Goal: Task Accomplishment & Management: Use online tool/utility

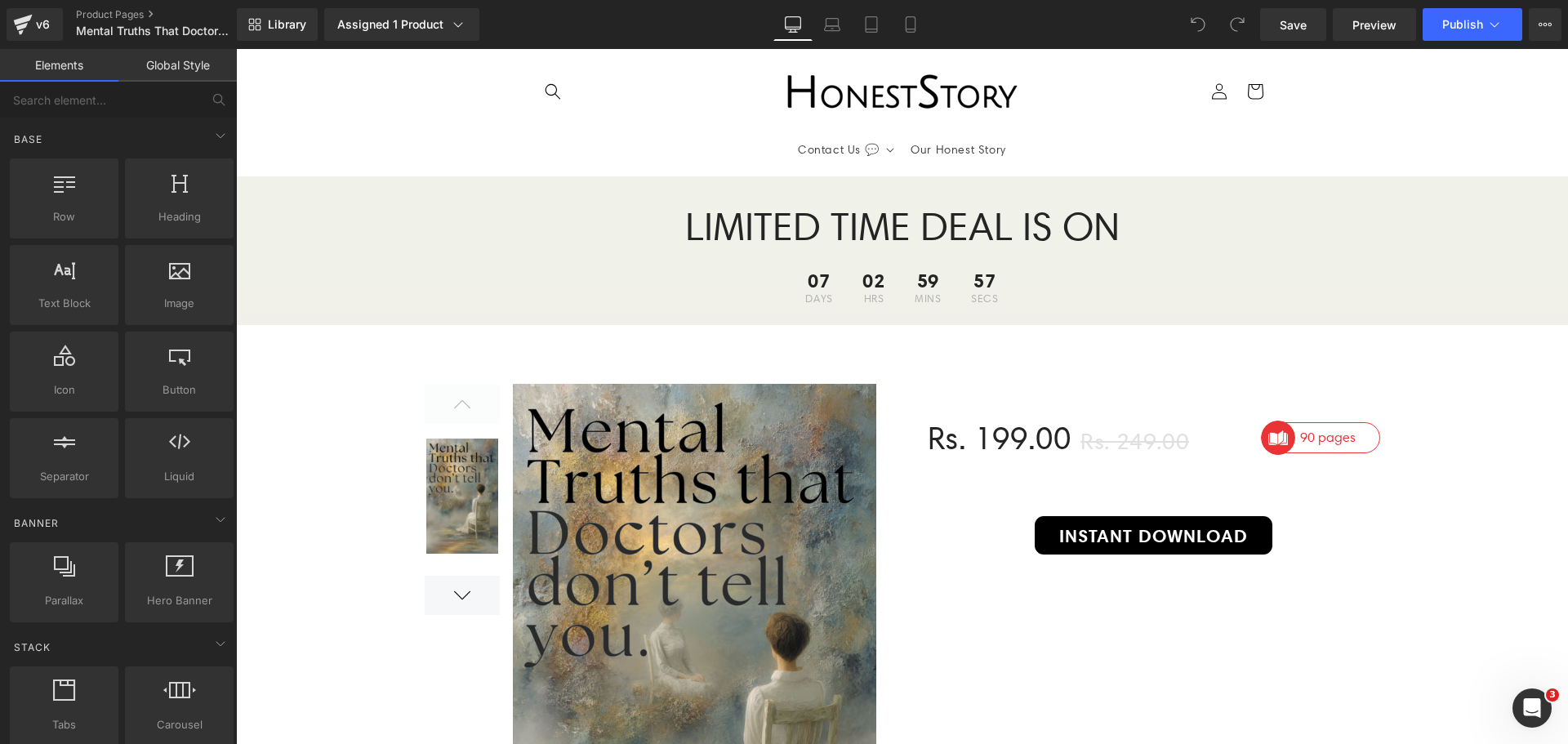
click at [1265, 261] on div "07 Days 02 Hrs 59 Mins 57 Secs" at bounding box center [902, 287] width 1332 height 58
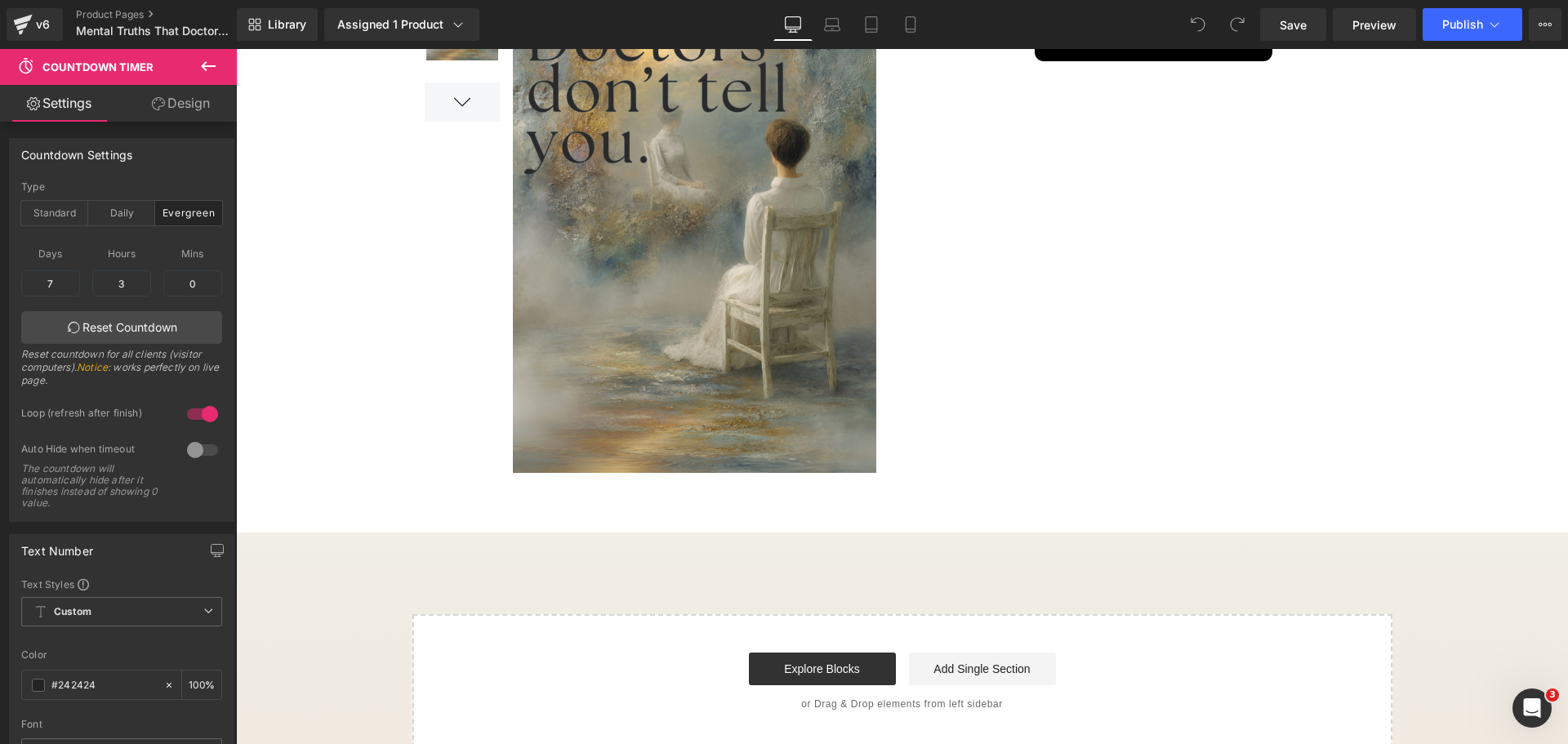
scroll to position [635, 0]
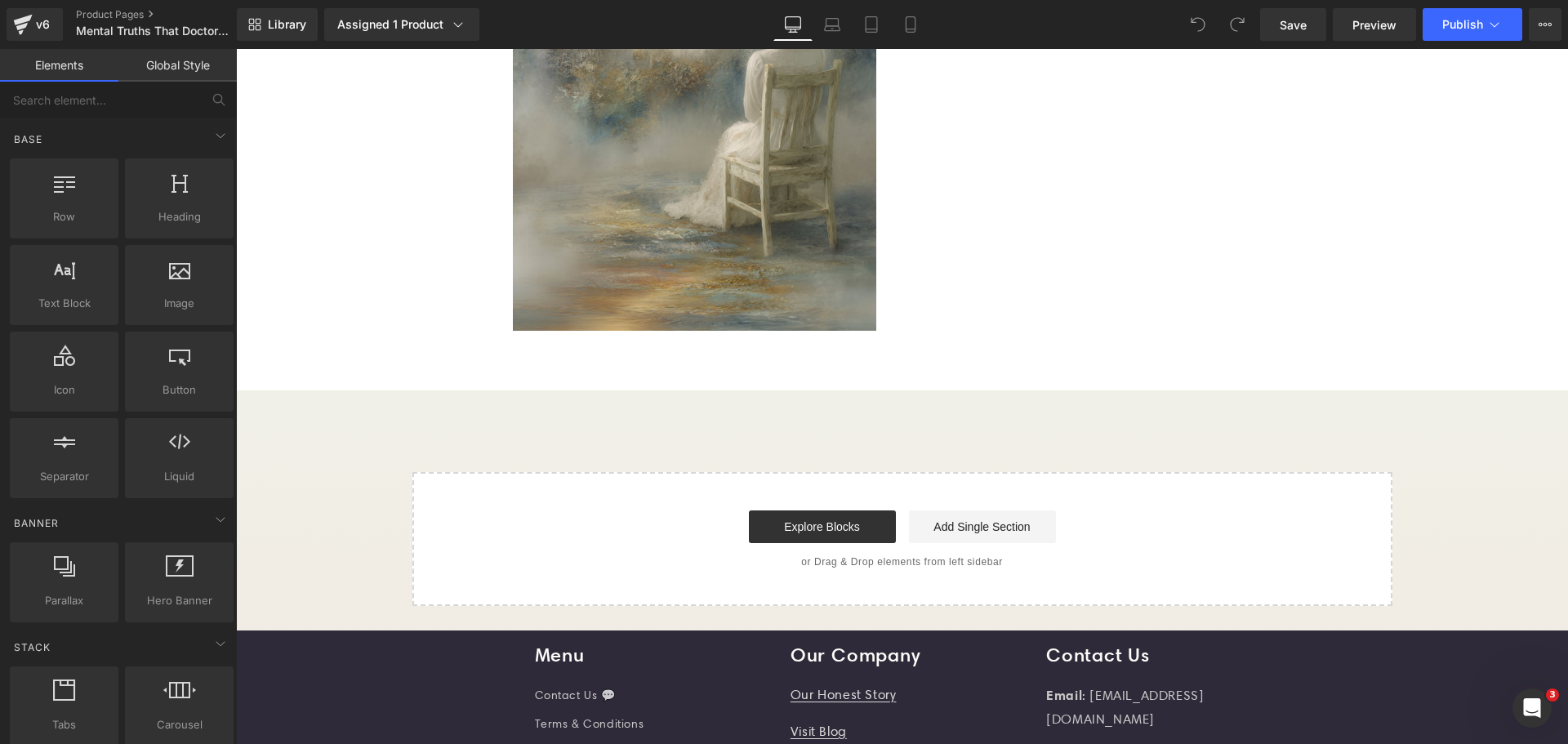
click at [572, 422] on div "LIMITED TIME DEAL IS ON Heading 07 Days 02 Hrs 59 Mins 17 Secs Countdown Timer …" at bounding box center [902, 73] width 1332 height 1065
click at [272, 26] on span "Library" at bounding box center [287, 24] width 39 height 15
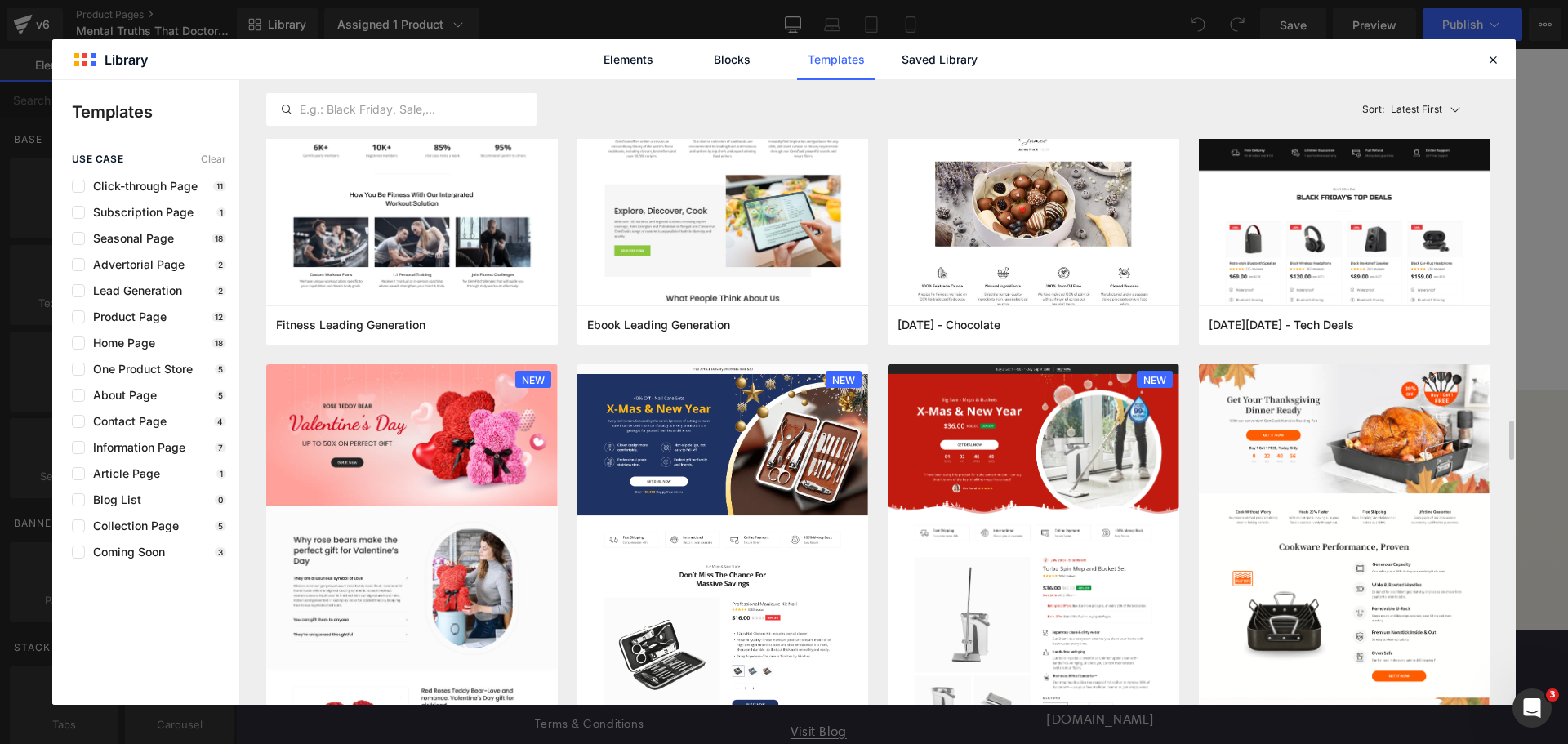
scroll to position [2857, 0]
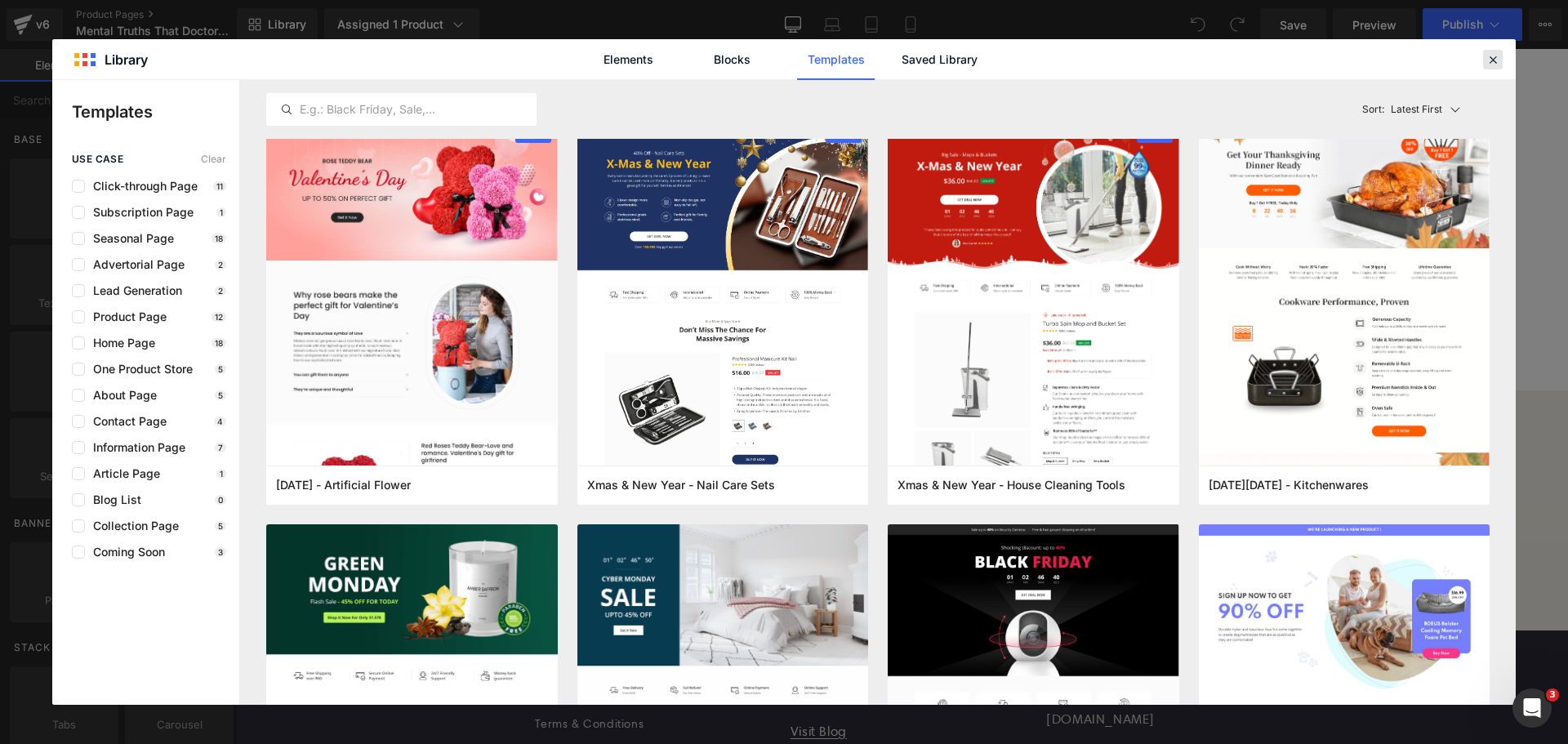
click at [1498, 63] on icon at bounding box center [1493, 59] width 15 height 15
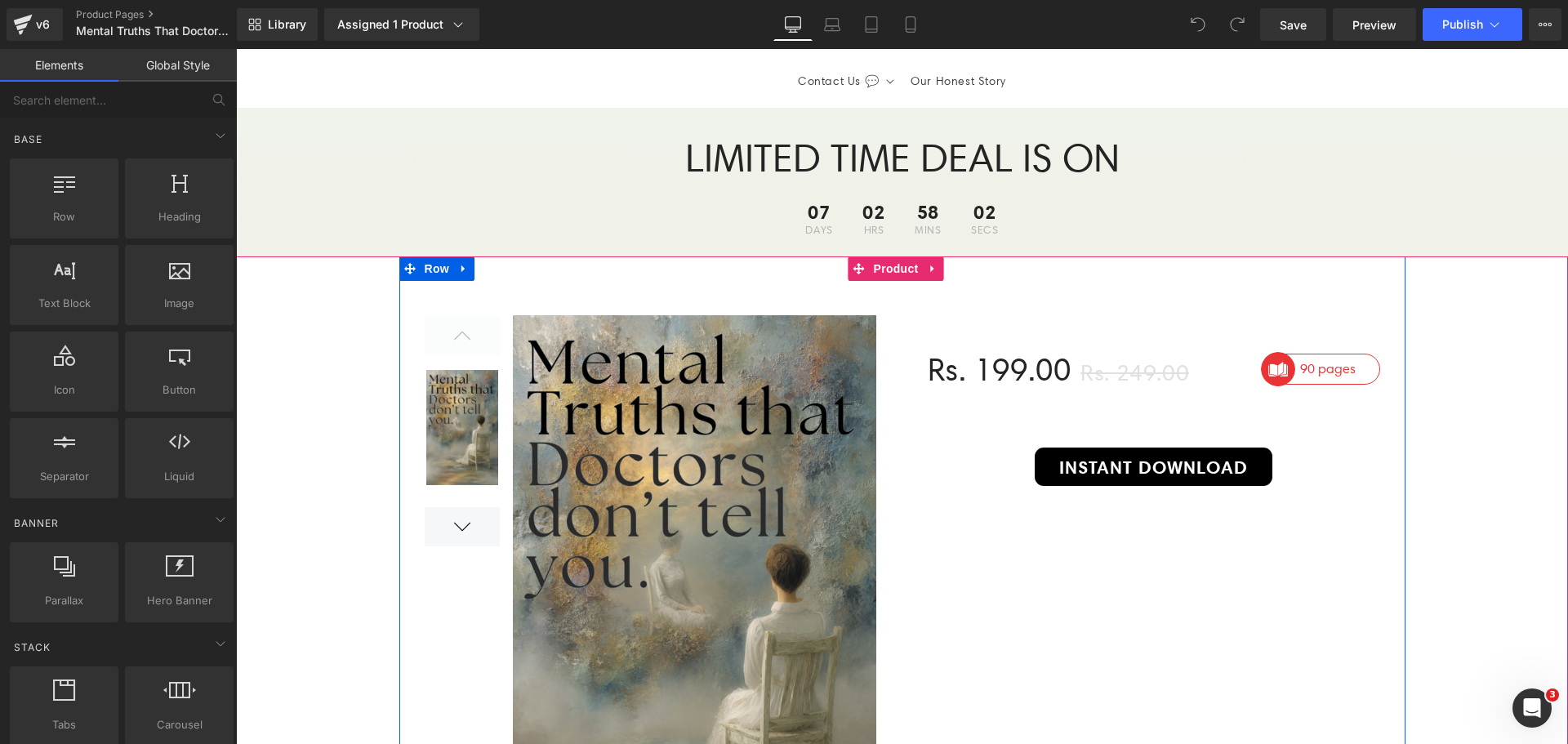
scroll to position [0, 0]
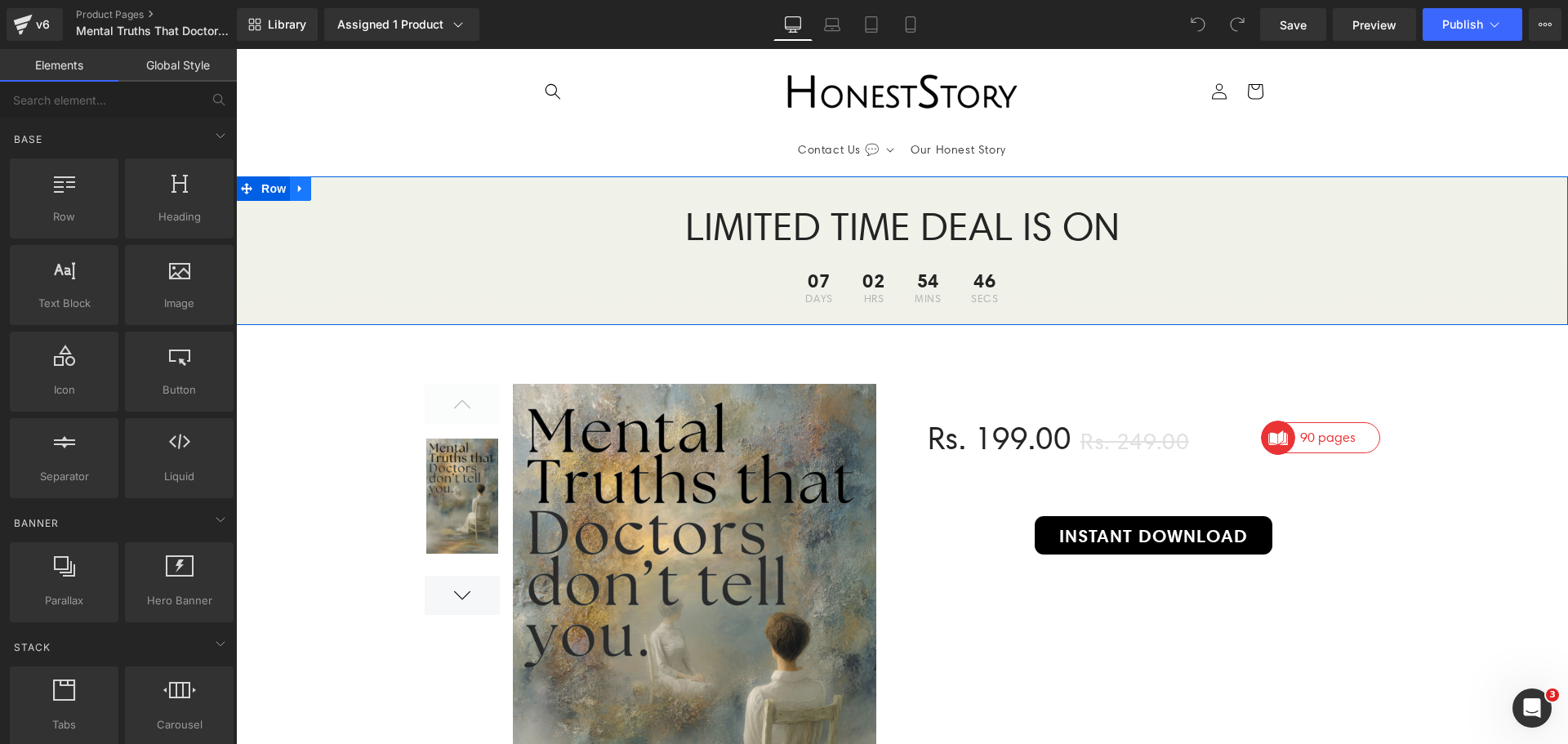
click at [298, 192] on icon at bounding box center [299, 188] width 3 height 7
click at [338, 189] on icon at bounding box center [343, 188] width 12 height 12
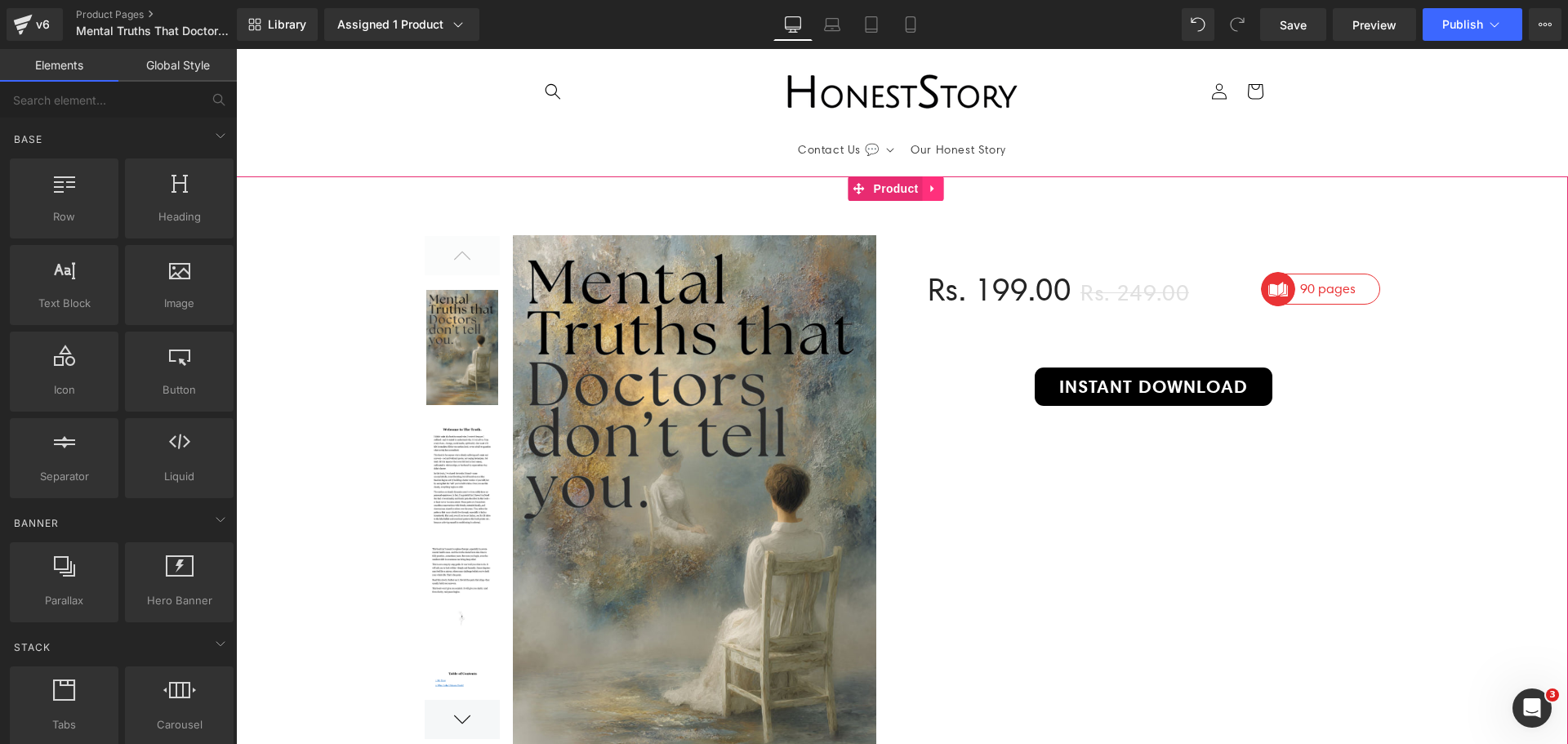
click at [936, 185] on icon at bounding box center [933, 188] width 12 height 12
click at [949, 190] on icon at bounding box center [944, 189] width 12 height 12
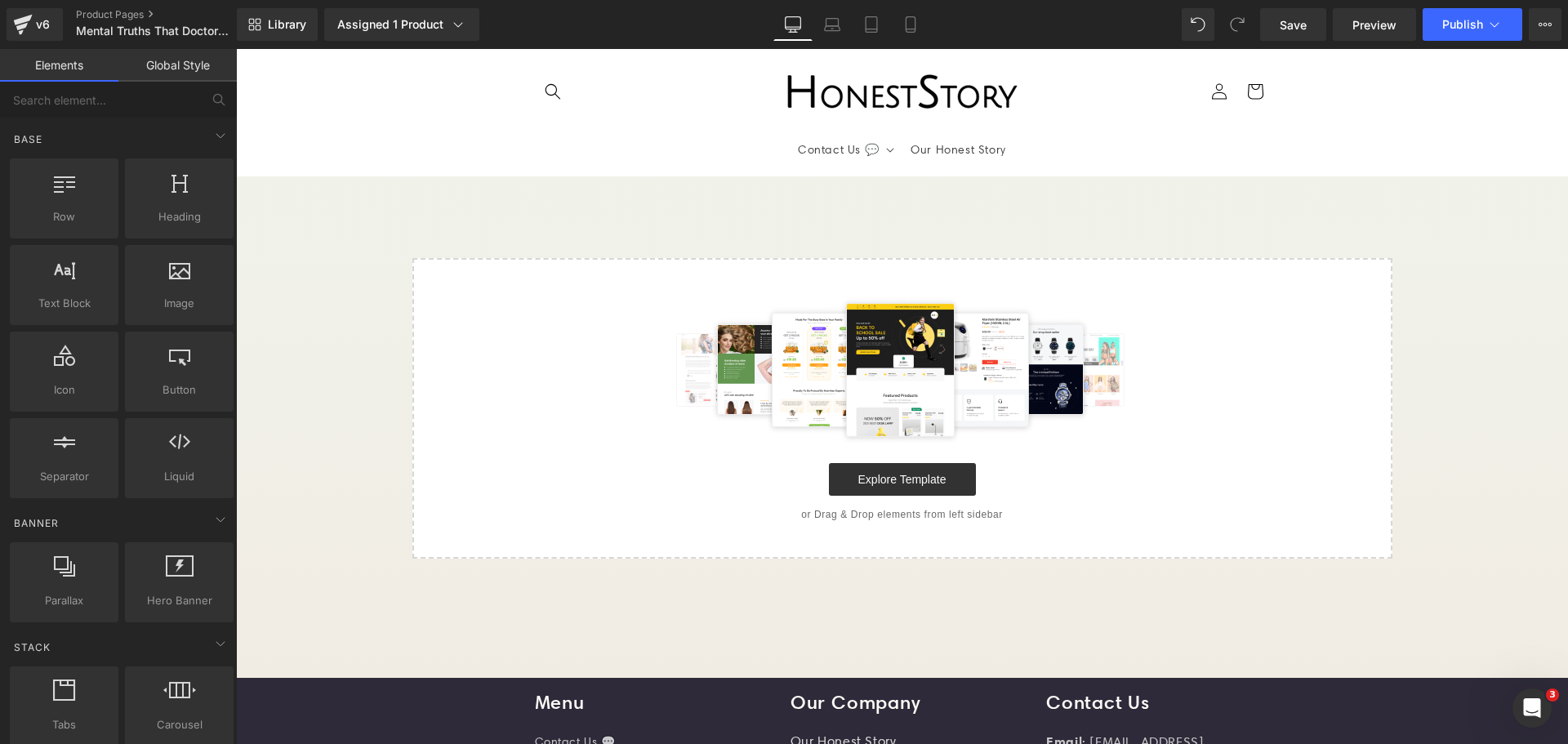
click at [334, 224] on div "Select your layout" at bounding box center [902, 367] width 1332 height 382
click at [291, 32] on link "Library" at bounding box center [277, 24] width 81 height 33
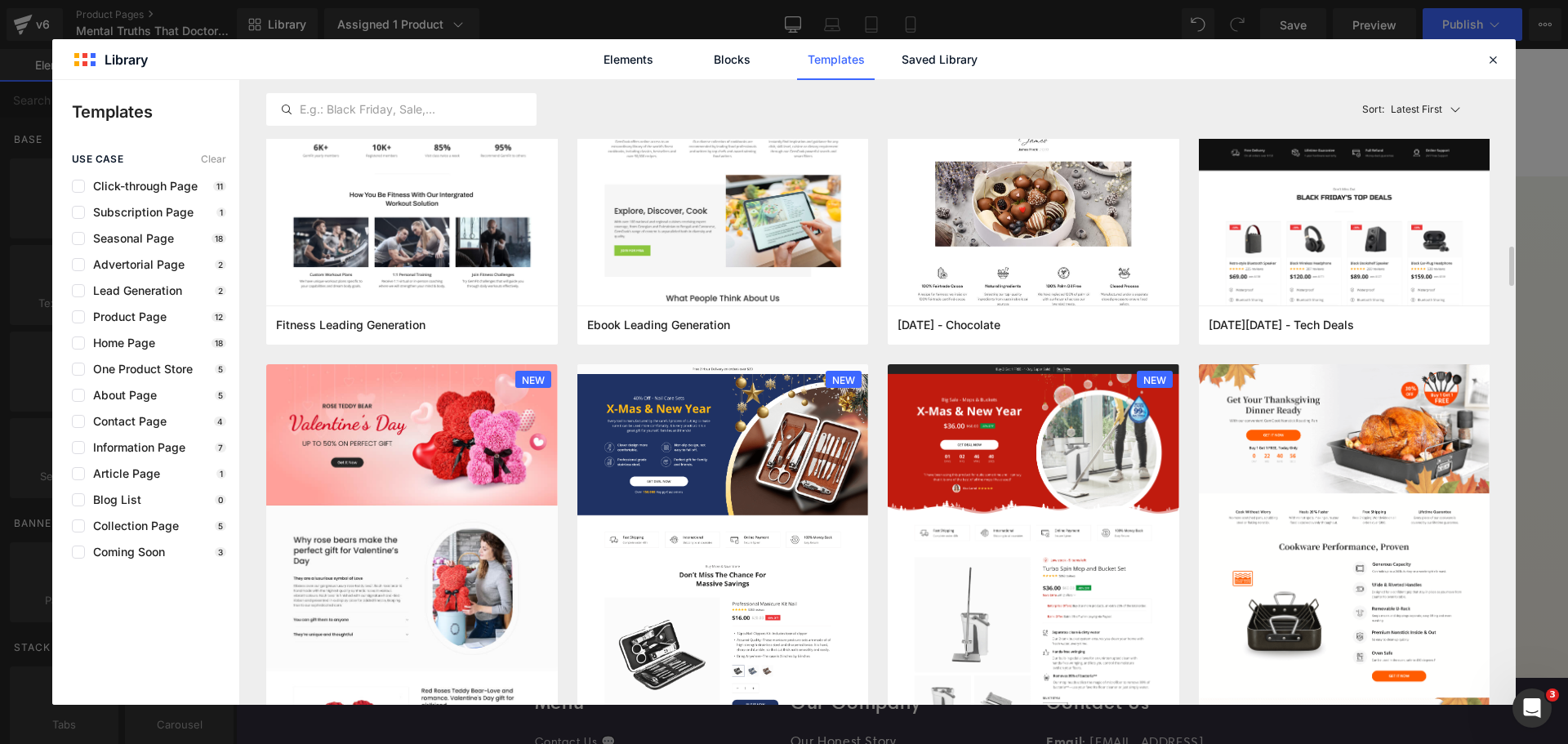
scroll to position [2857, 0]
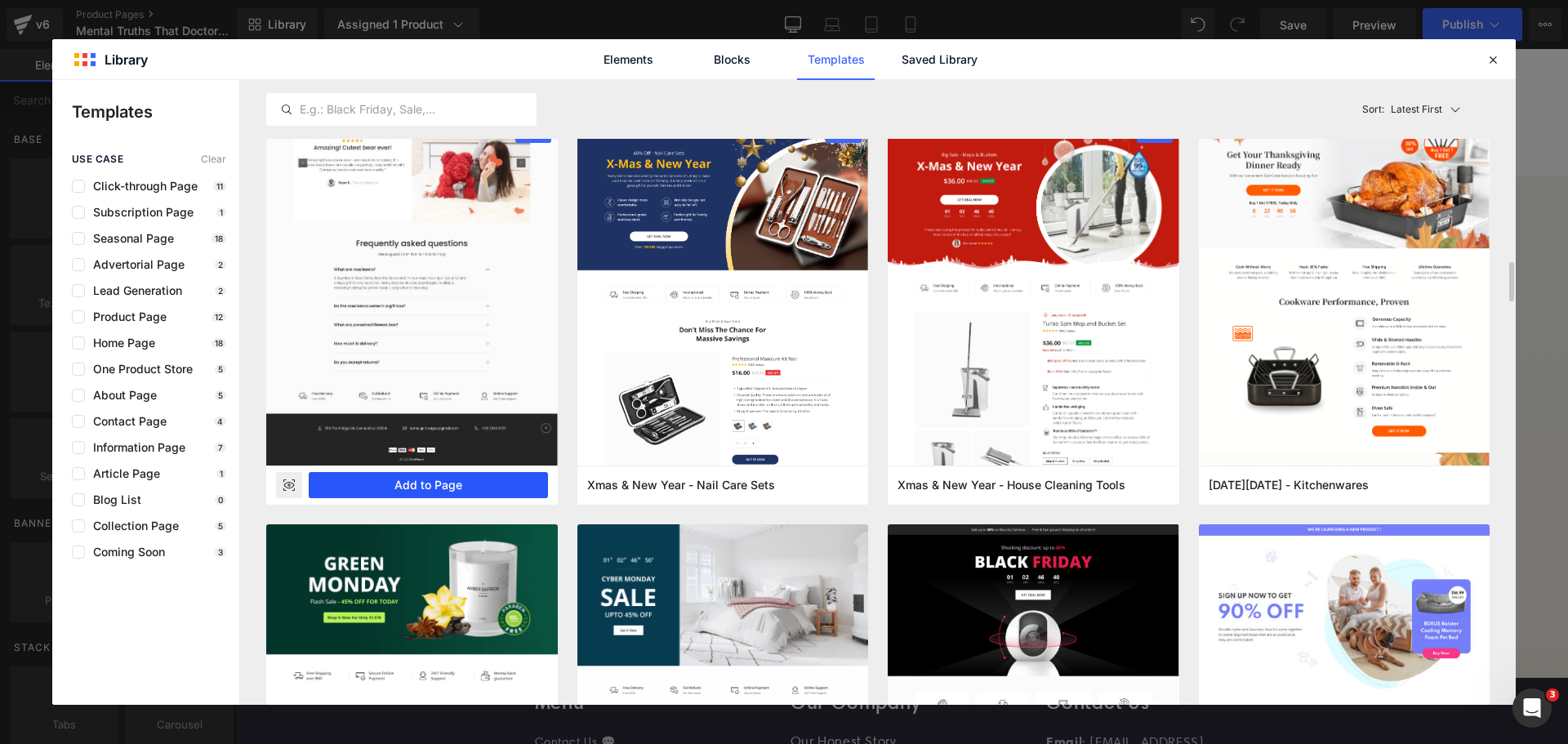
click at [441, 484] on button "Add to Page" at bounding box center [429, 485] width 240 height 26
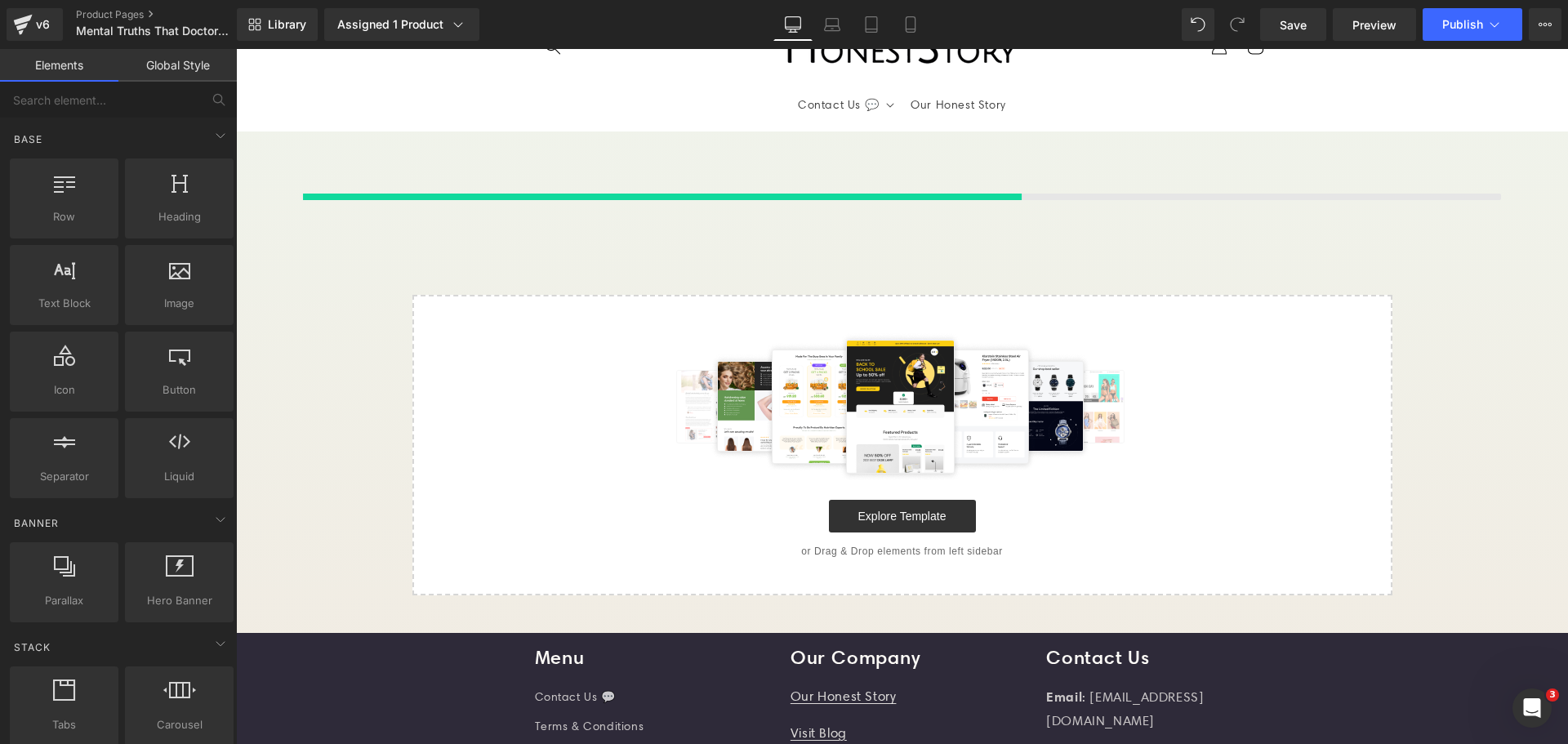
scroll to position [46, 0]
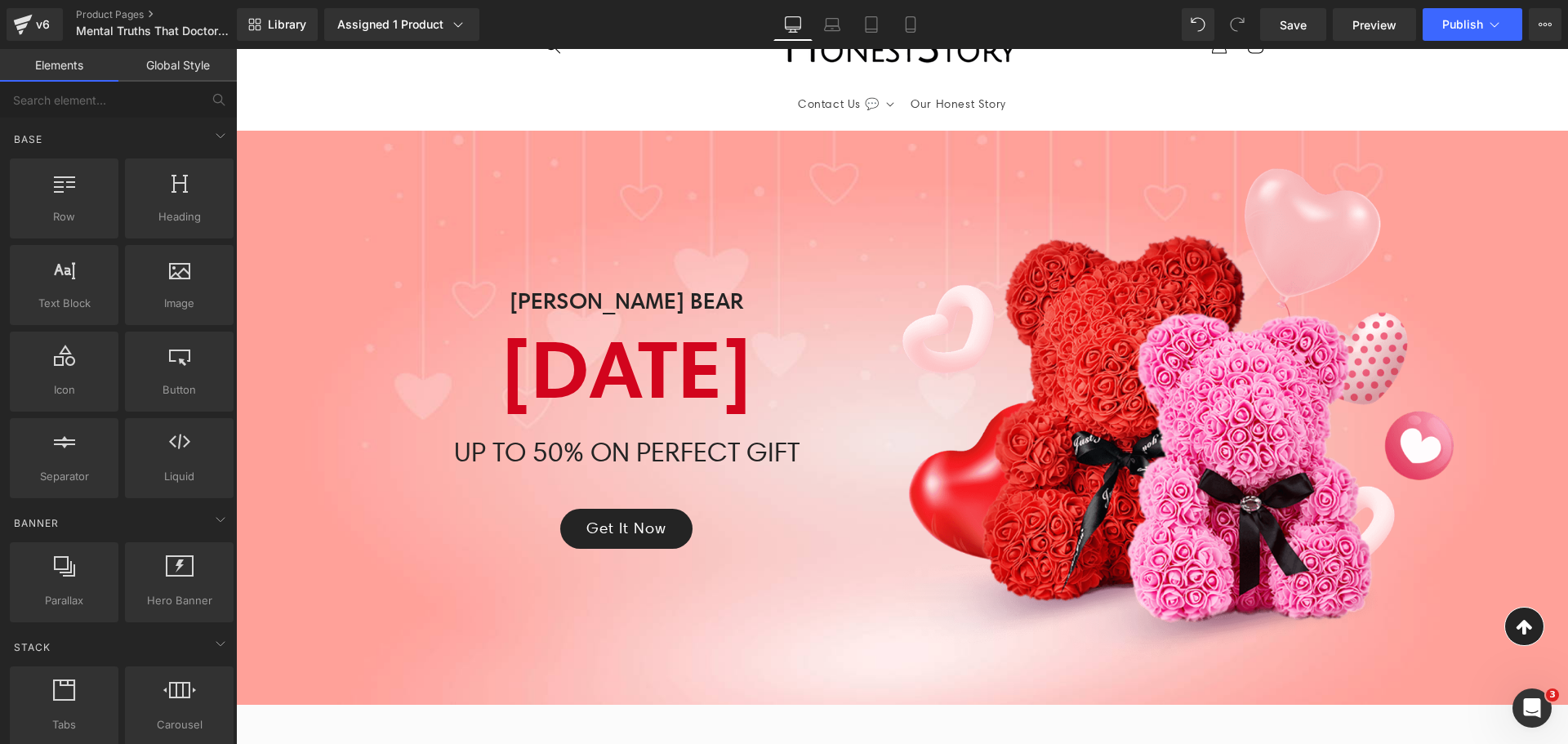
click at [302, 122] on sticky-header "Contact Us 💬 Contact Us 💬 Get Support Our Honest Story Log in Country/region [G…" at bounding box center [902, 66] width 1332 height 128
click at [103, 95] on input "text" at bounding box center [100, 100] width 201 height 36
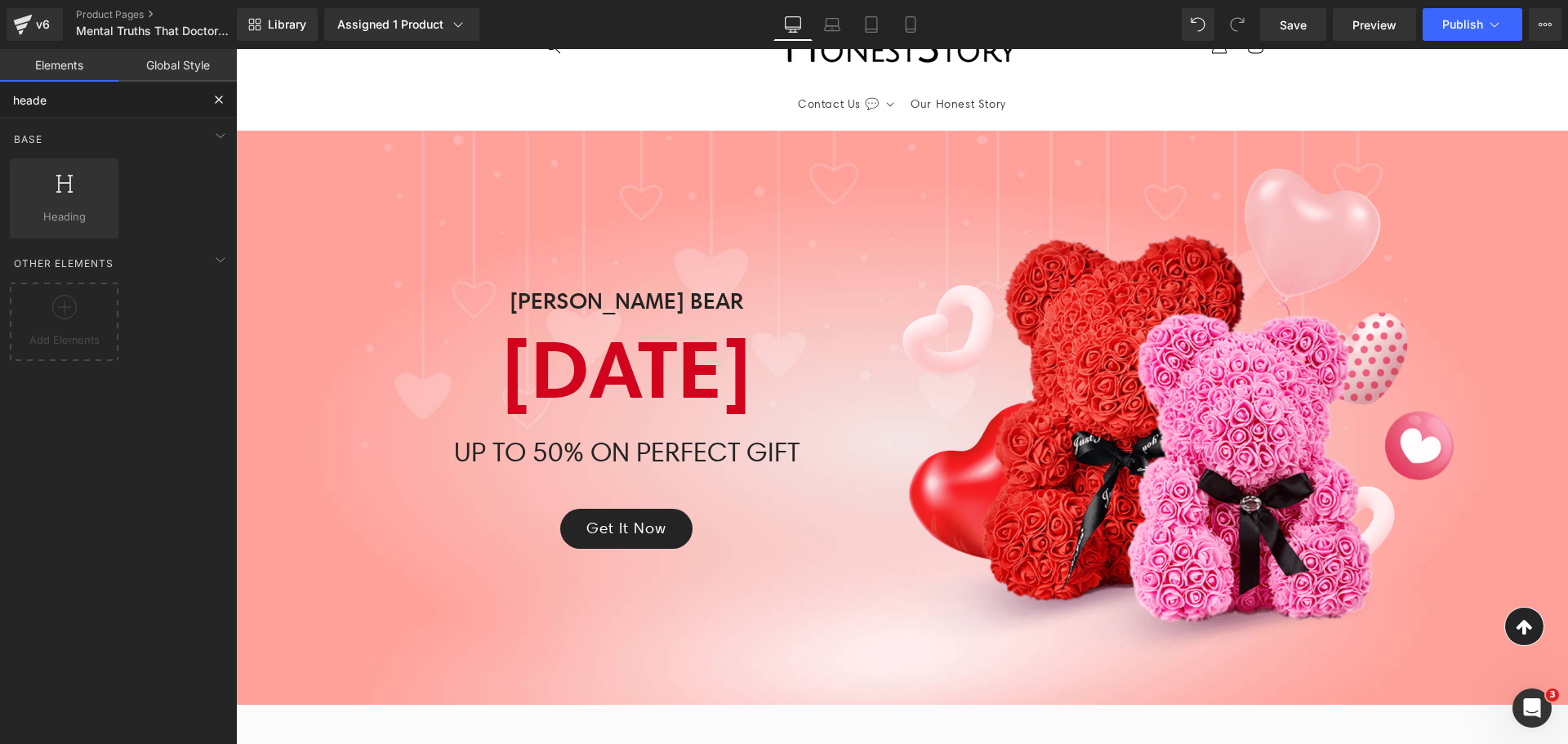
type input "header"
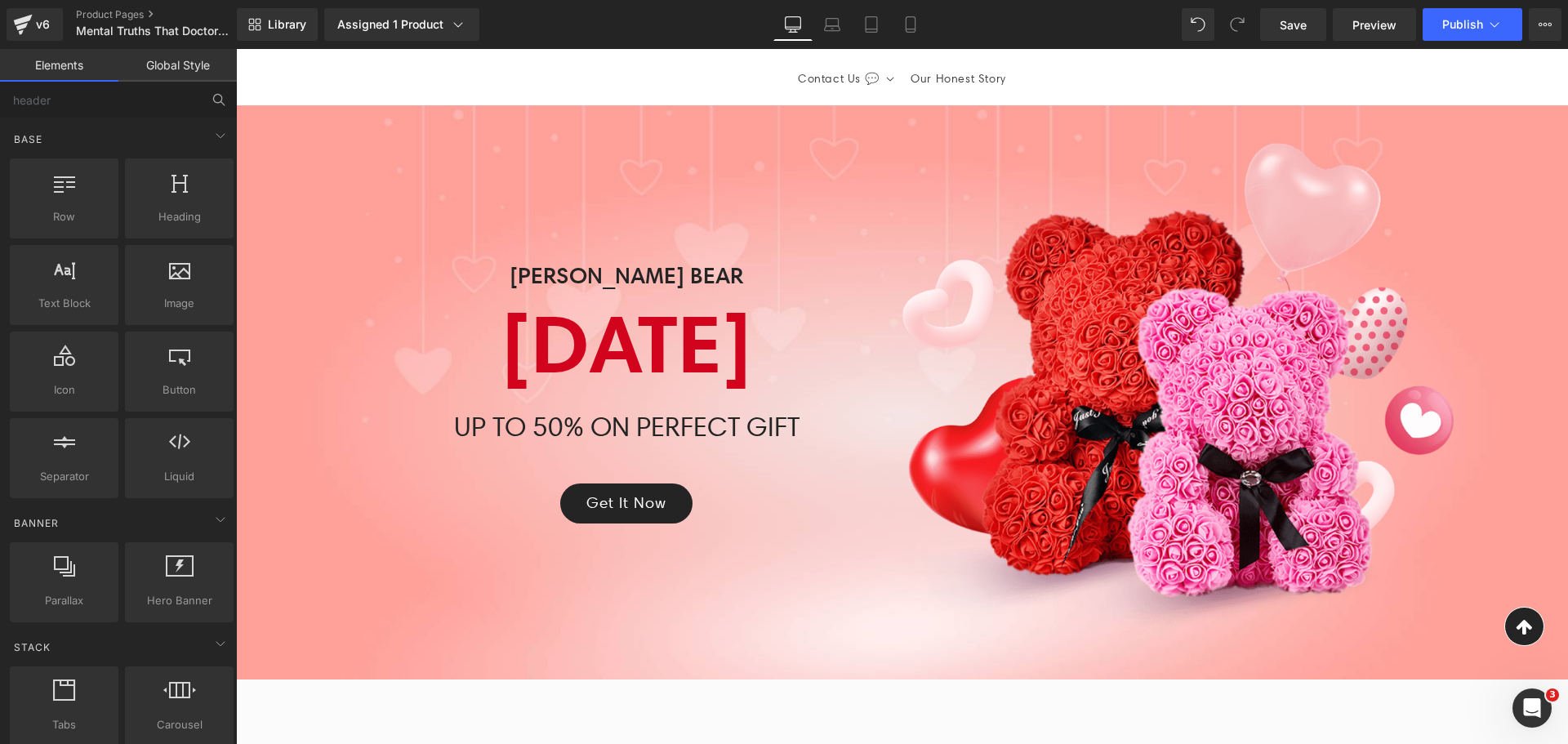
scroll to position [0, 0]
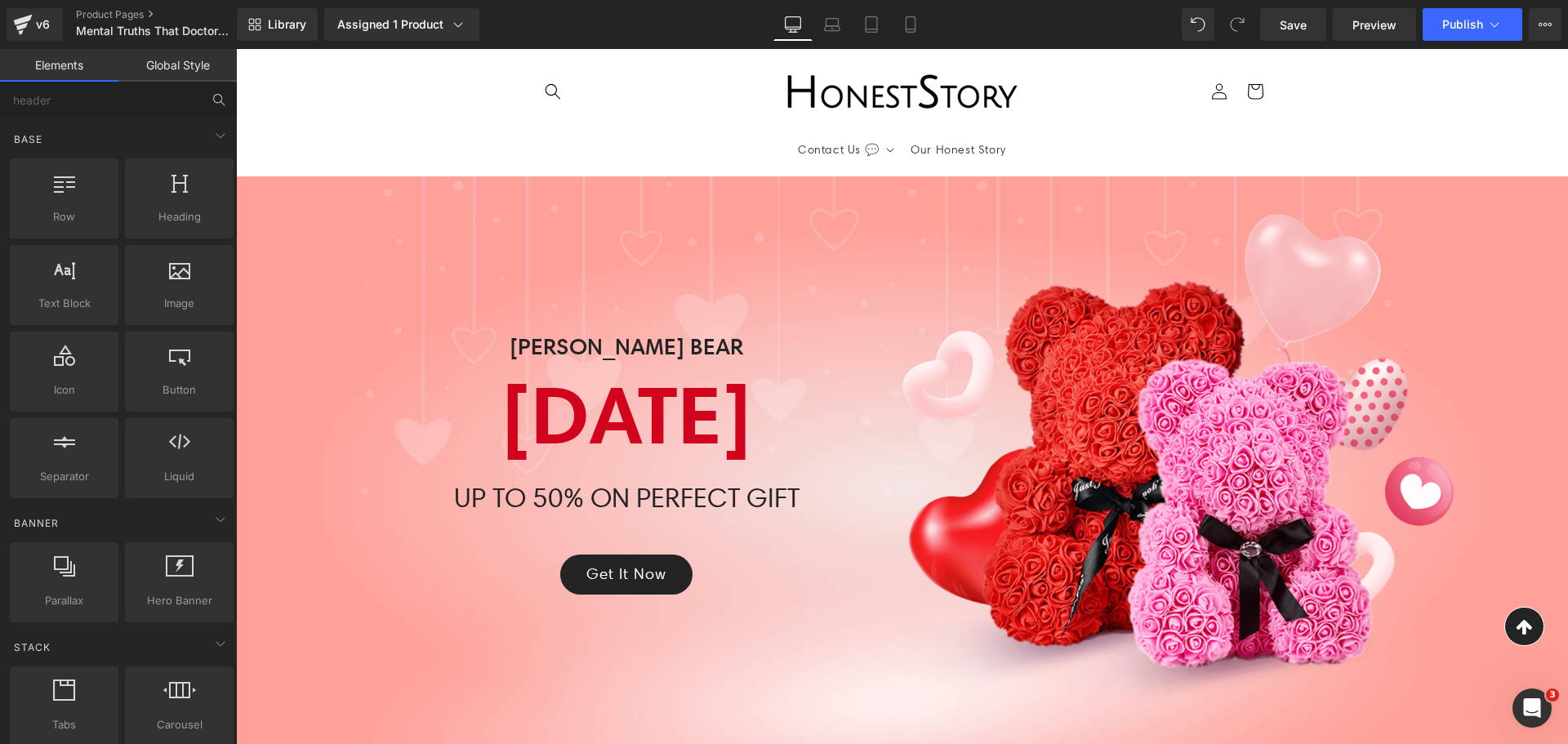
click at [1293, 204] on div at bounding box center [902, 463] width 1332 height 574
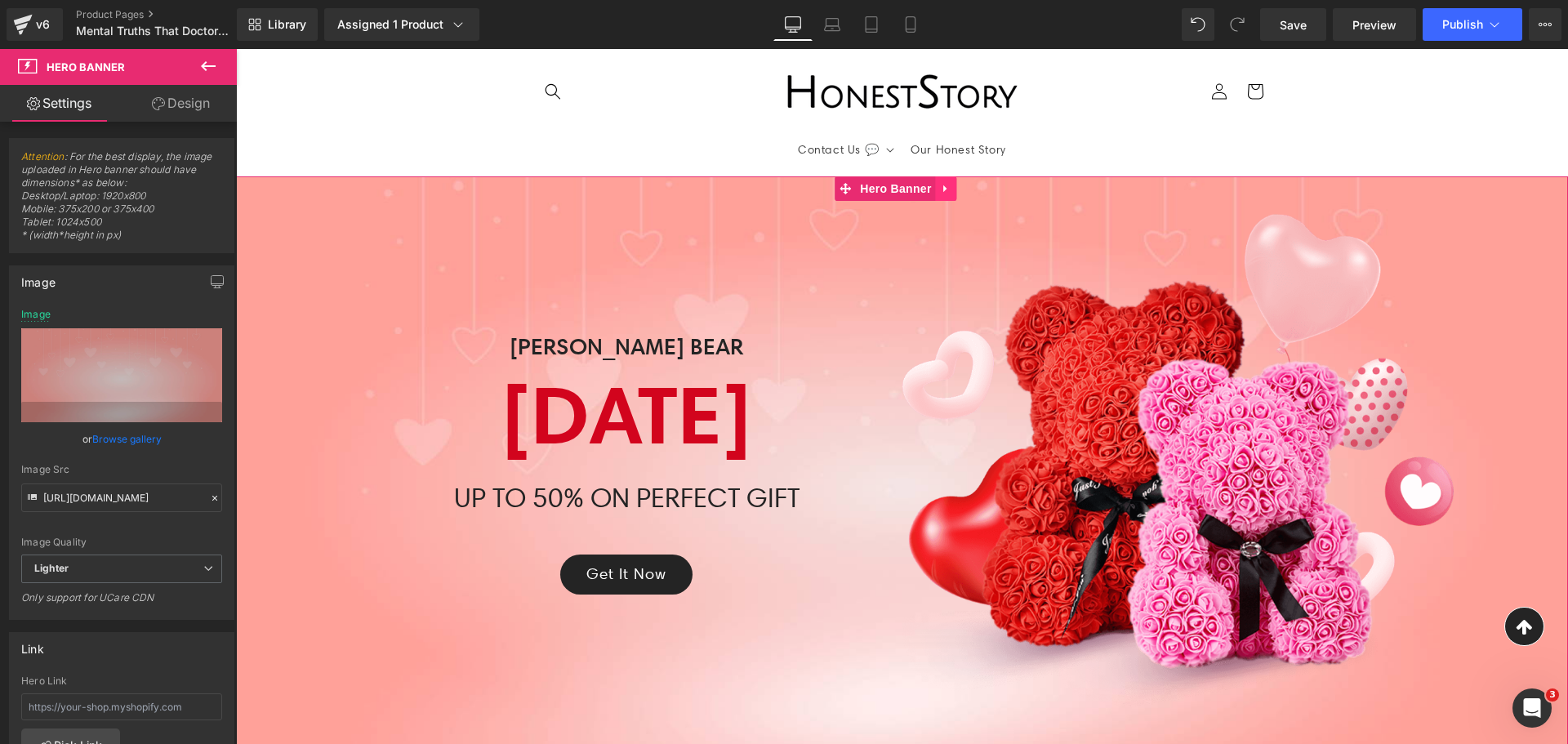
click at [951, 187] on icon at bounding box center [947, 188] width 12 height 12
click at [951, 189] on icon at bounding box center [957, 188] width 12 height 12
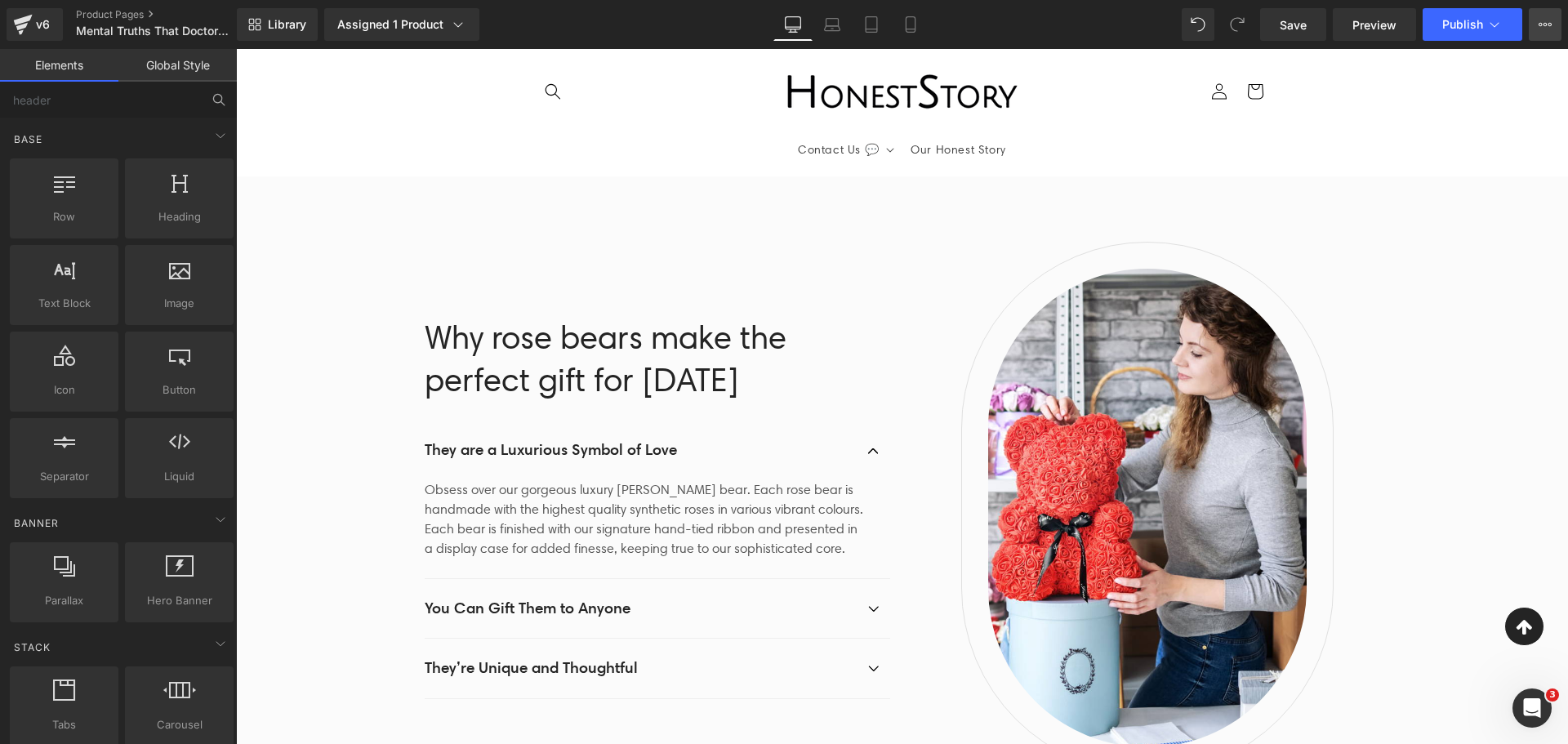
click at [1540, 21] on icon at bounding box center [1545, 24] width 13 height 13
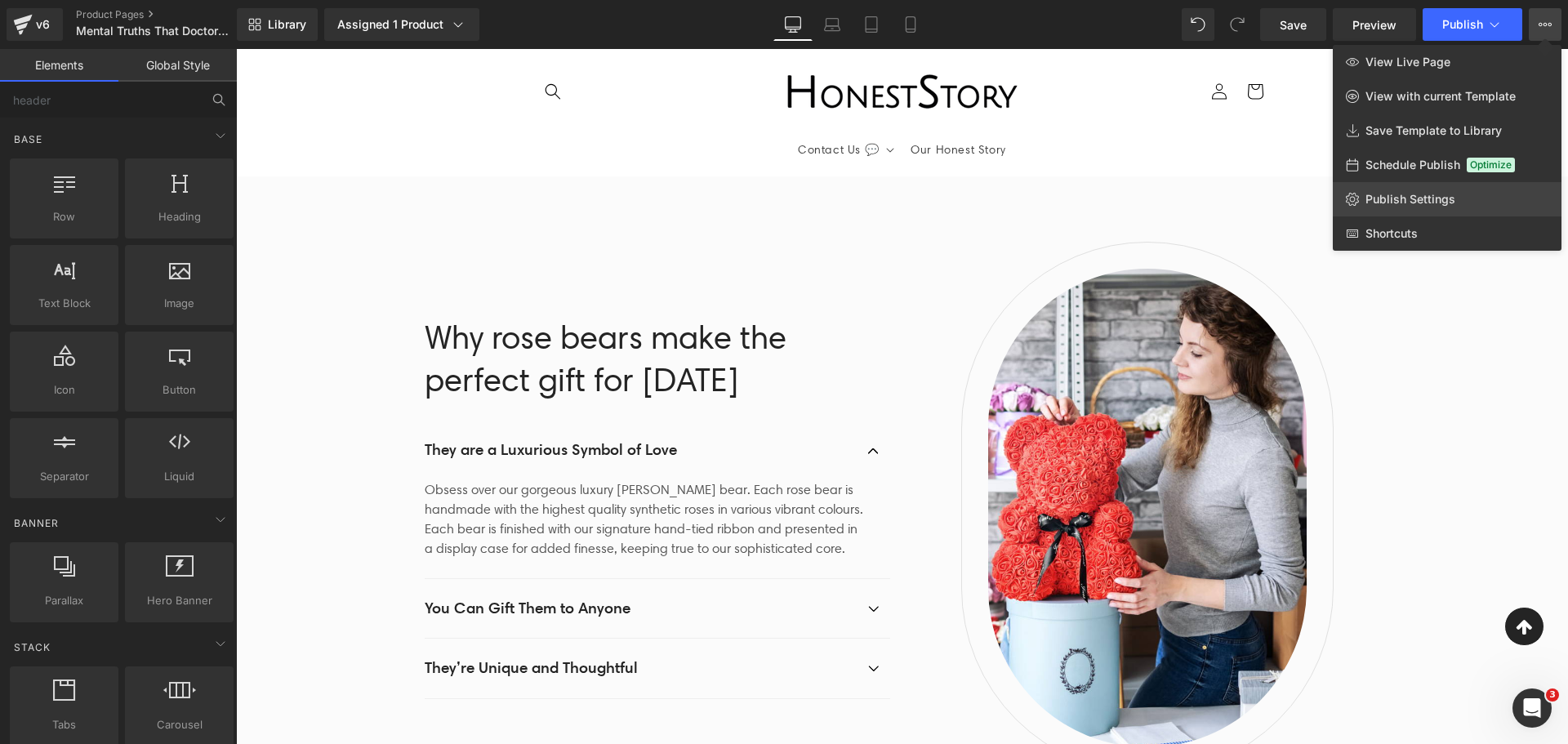
click at [1420, 201] on span "Publish Settings" at bounding box center [1411, 199] width 90 height 15
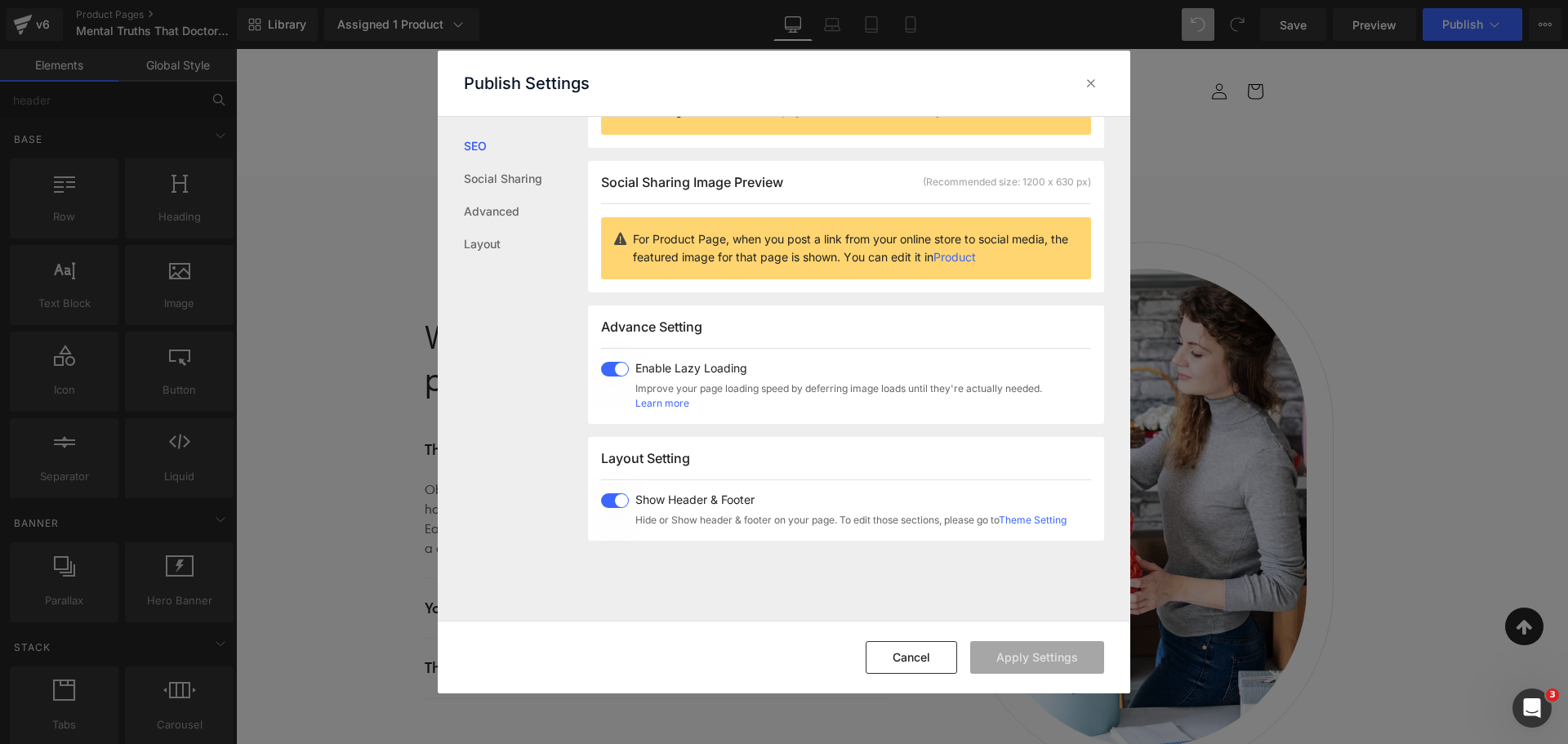
scroll to position [327, 0]
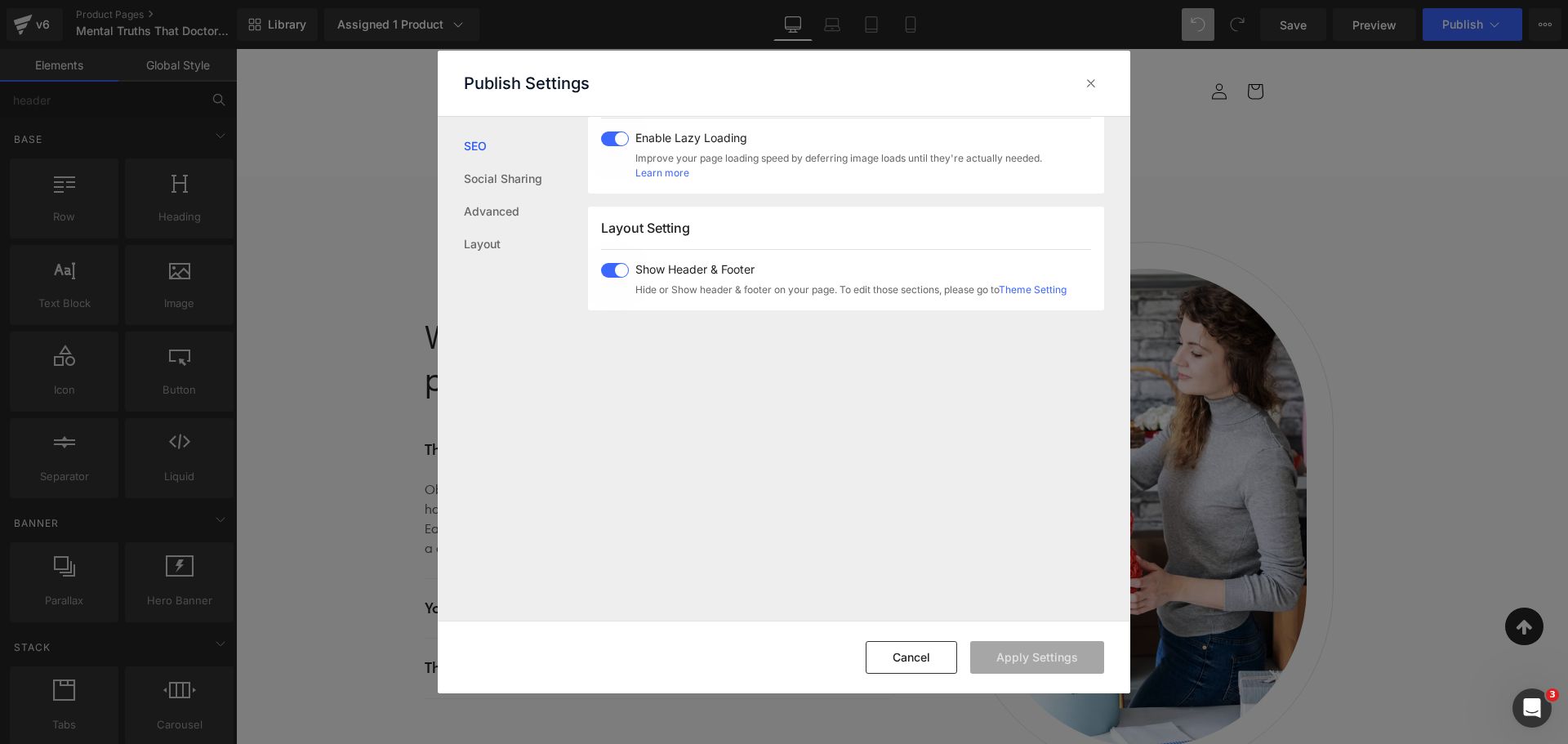
click at [613, 269] on span at bounding box center [615, 270] width 28 height 15
click at [1017, 653] on button "Apply Settings" at bounding box center [1036, 657] width 134 height 33
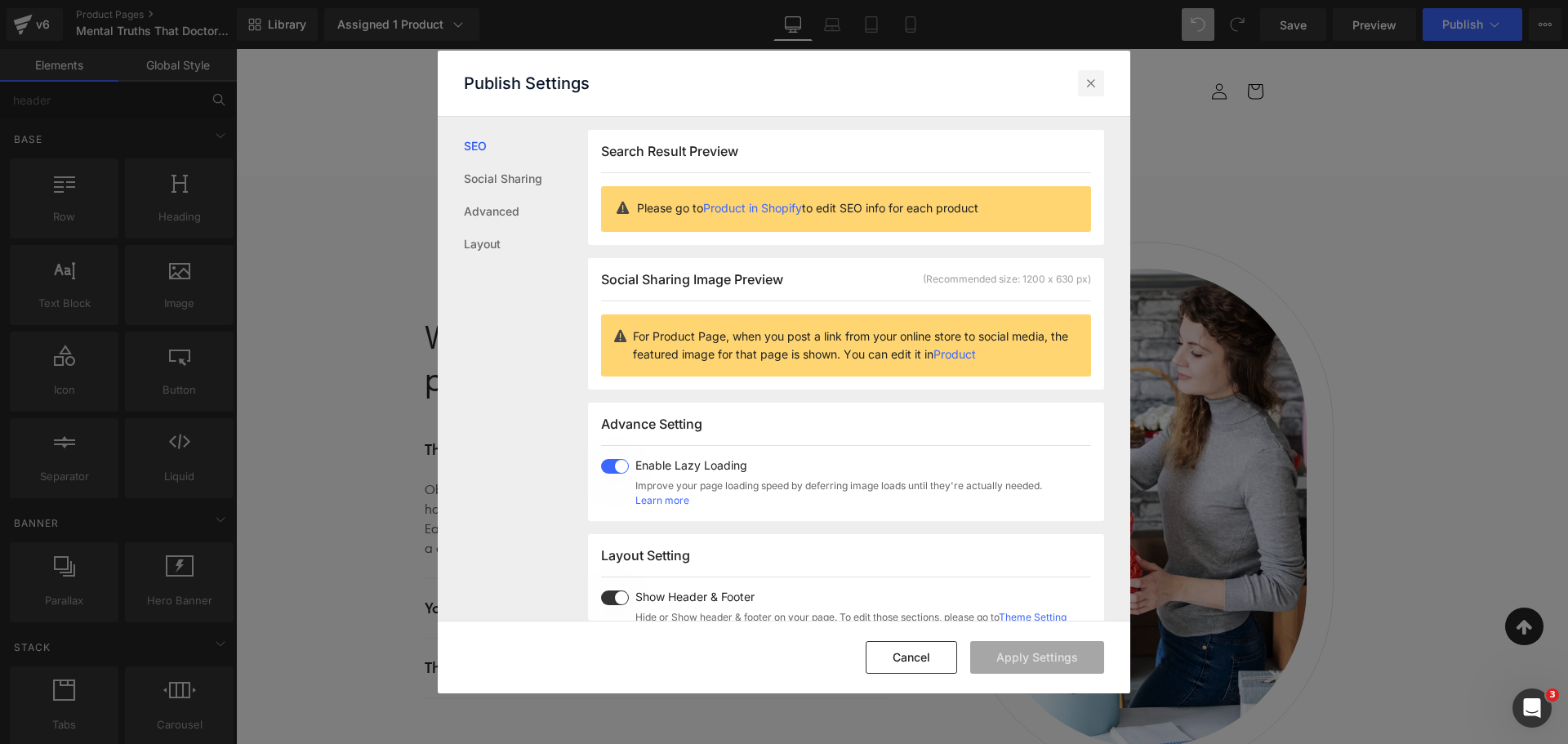
click at [1091, 87] on icon at bounding box center [1091, 83] width 17 height 17
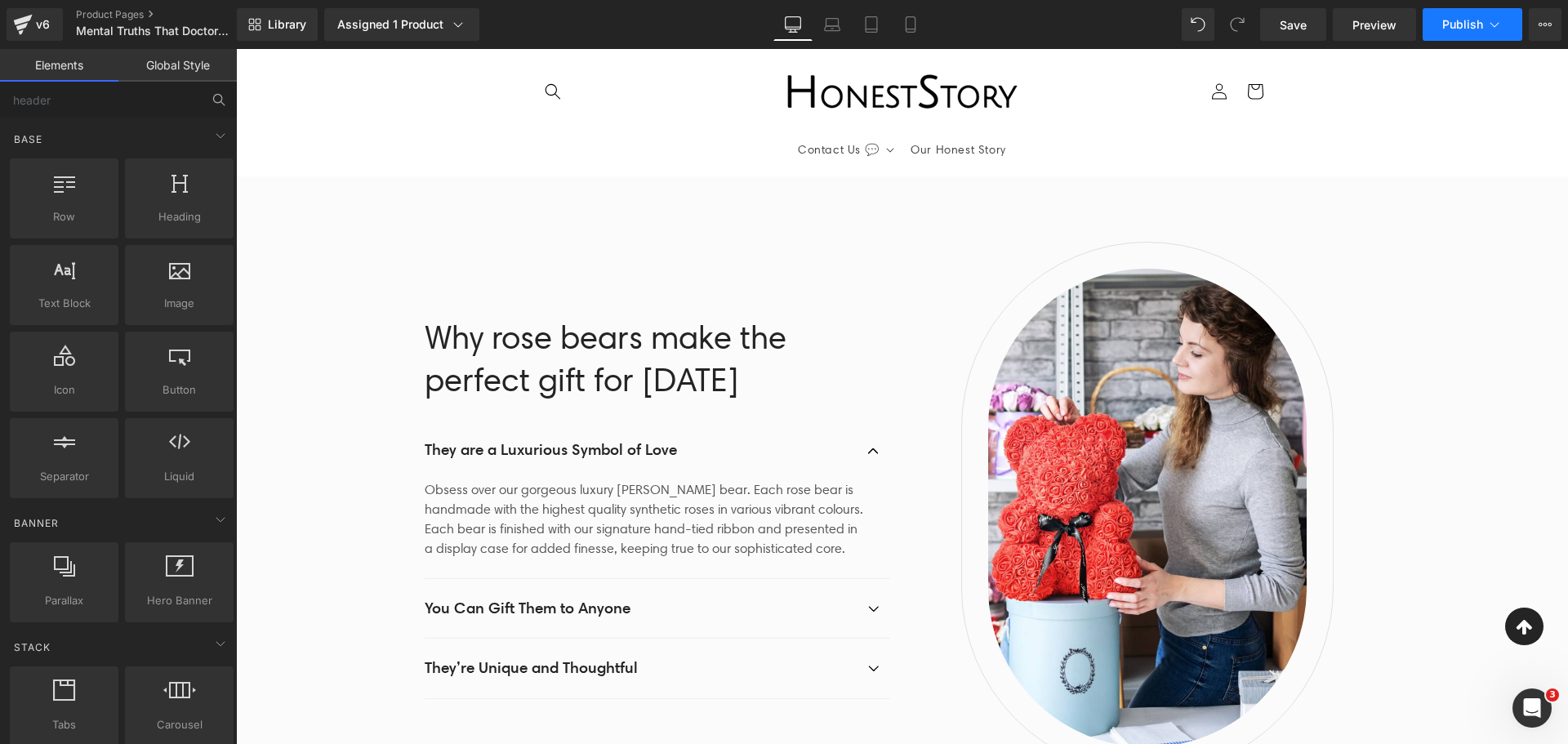
click at [1482, 20] on span "Publish" at bounding box center [1462, 24] width 41 height 13
click at [1537, 25] on button "View Live Page View with current Template Save Template to Library Schedule Pub…" at bounding box center [1545, 24] width 33 height 33
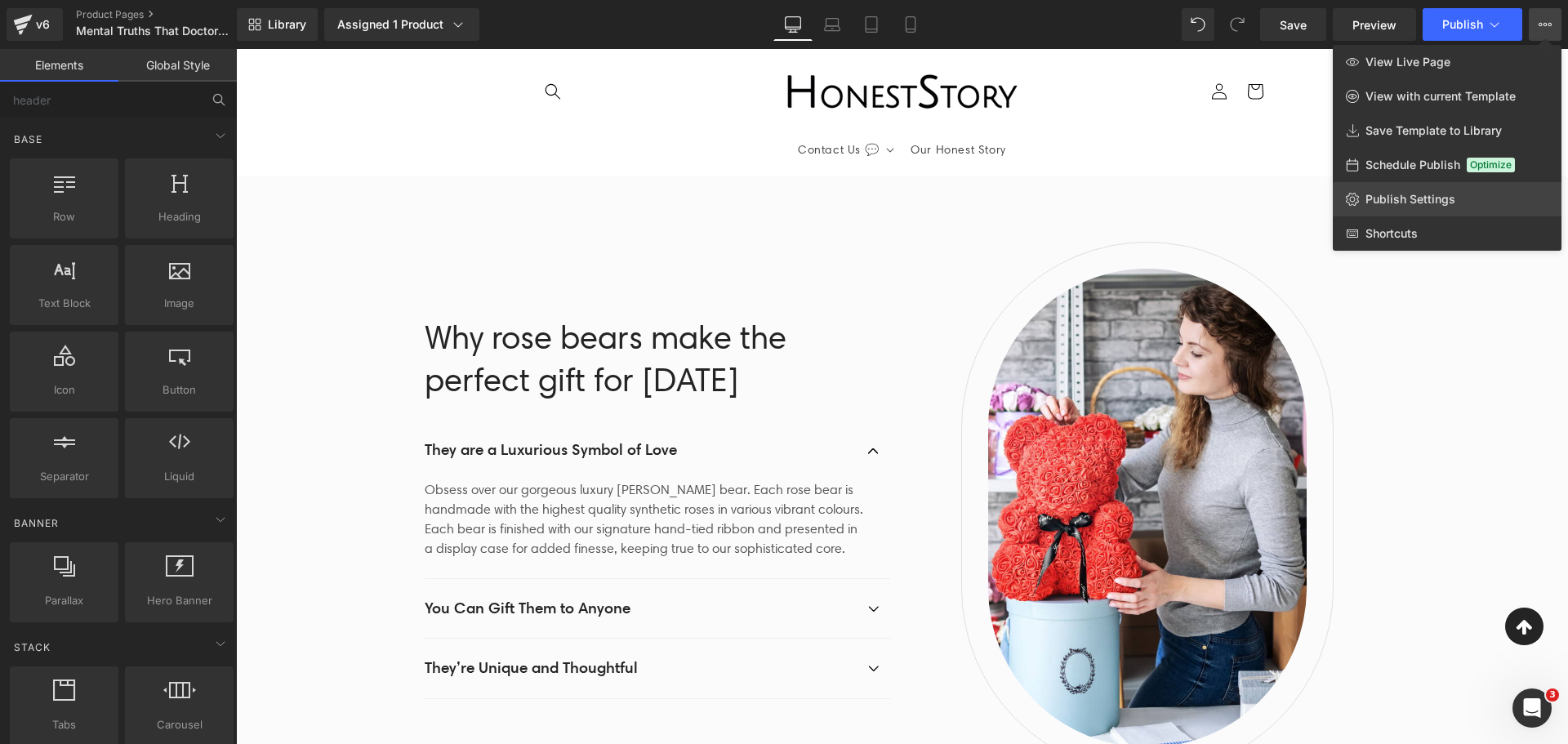
click at [1419, 195] on span "Publish Settings" at bounding box center [1411, 199] width 90 height 15
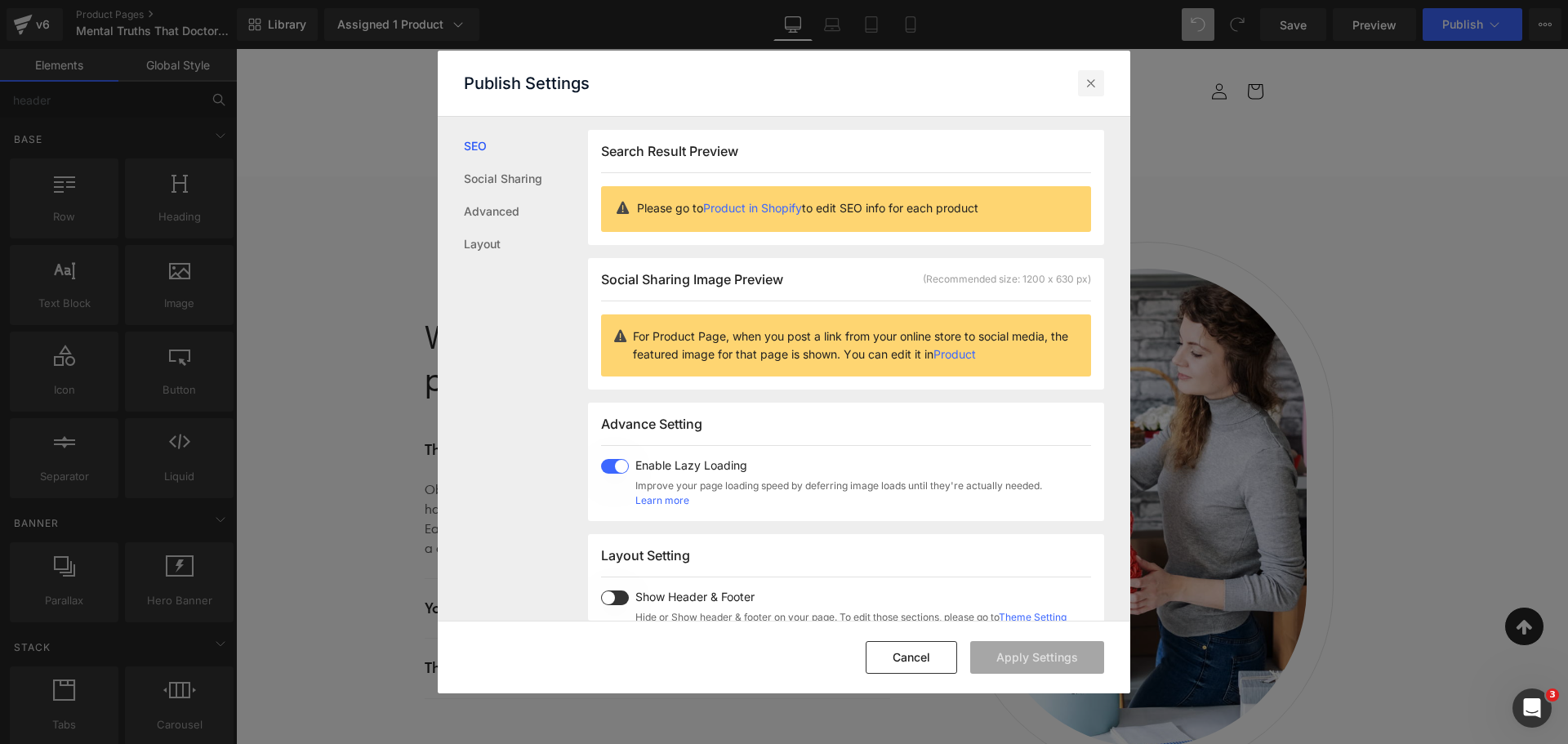
click at [1096, 80] on icon at bounding box center [1091, 83] width 17 height 17
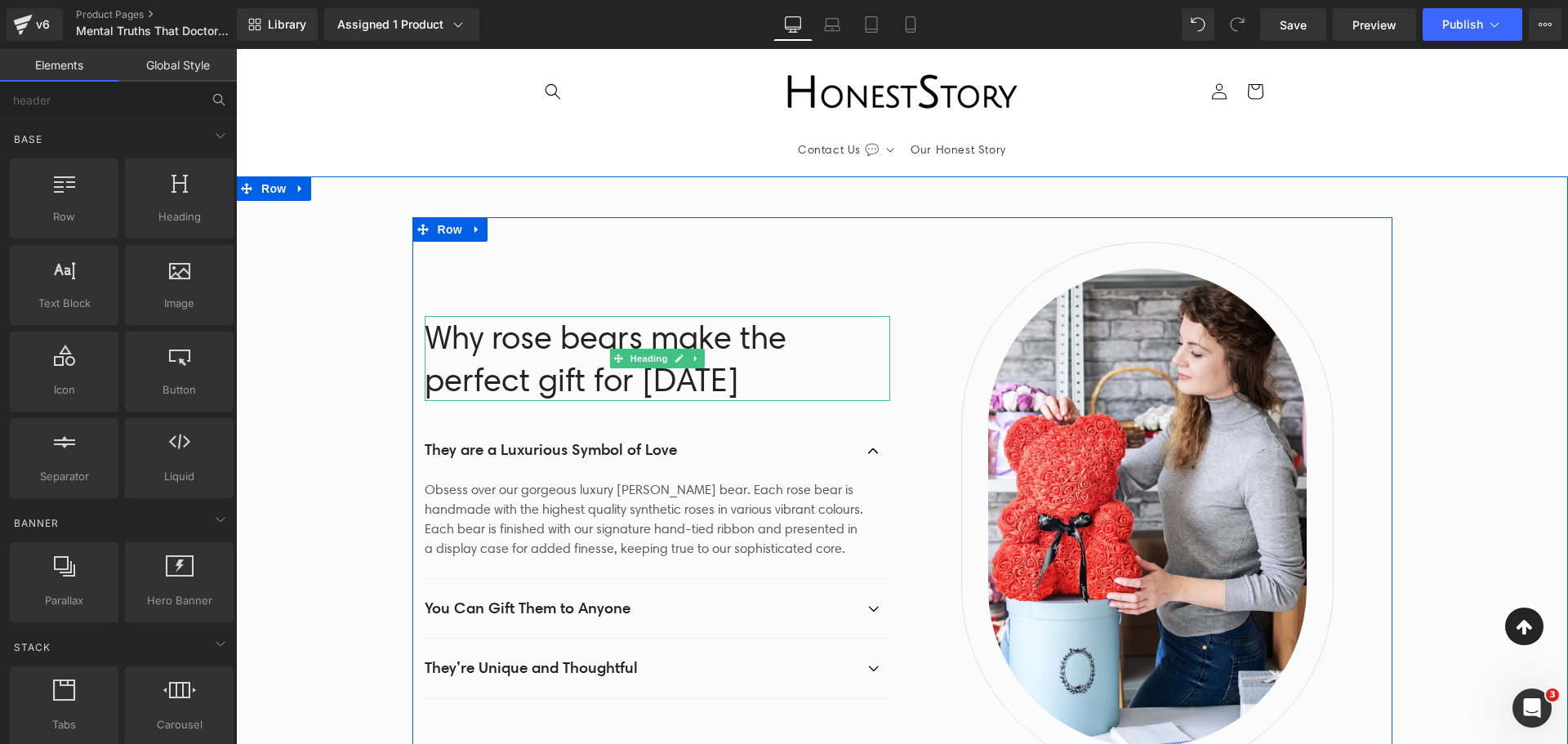
click at [605, 325] on h2 "Why rose bears make the perfect gift for [DATE]" at bounding box center [657, 358] width 465 height 85
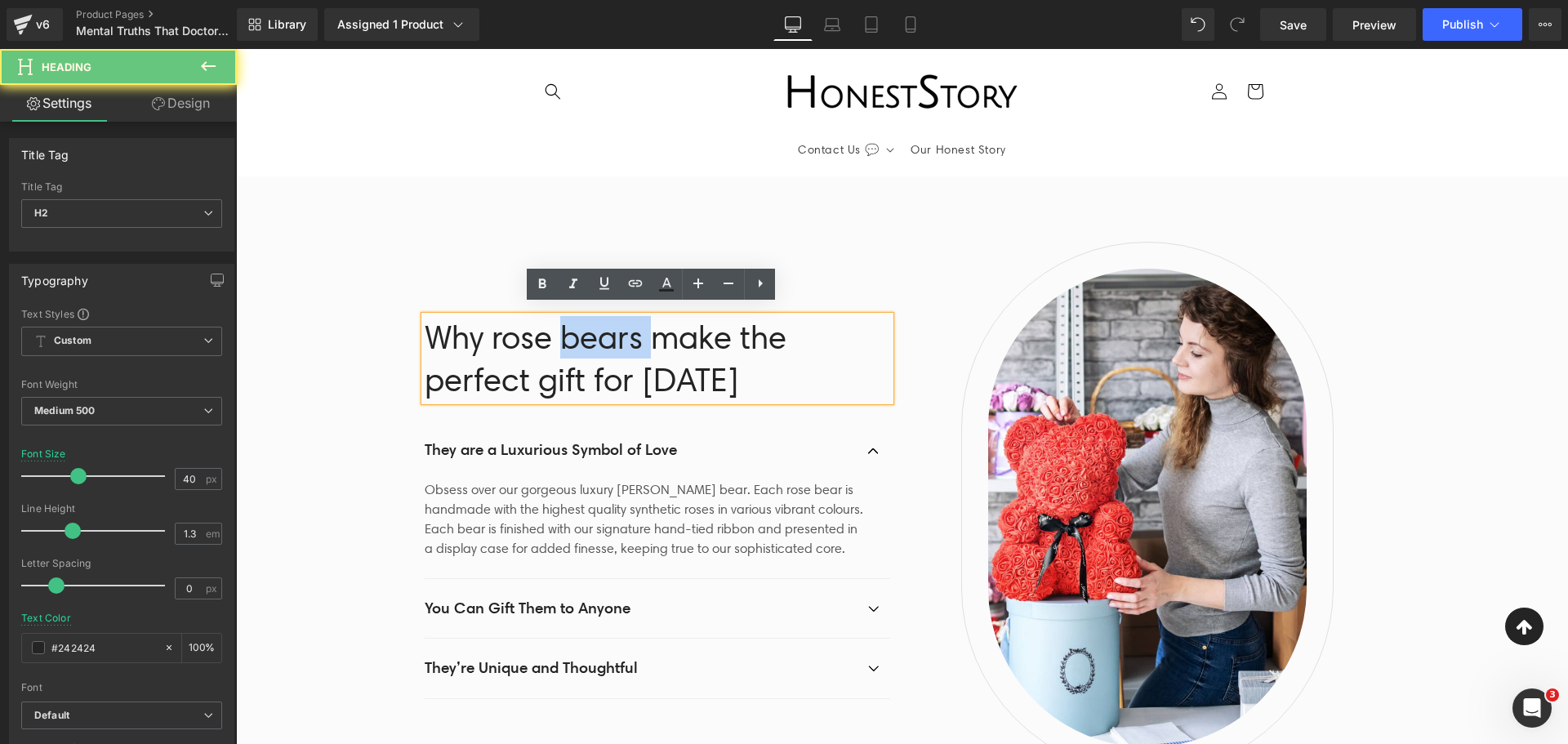
click at [605, 325] on h2 "Why rose bears make the perfect gift for [DATE]" at bounding box center [657, 358] width 465 height 85
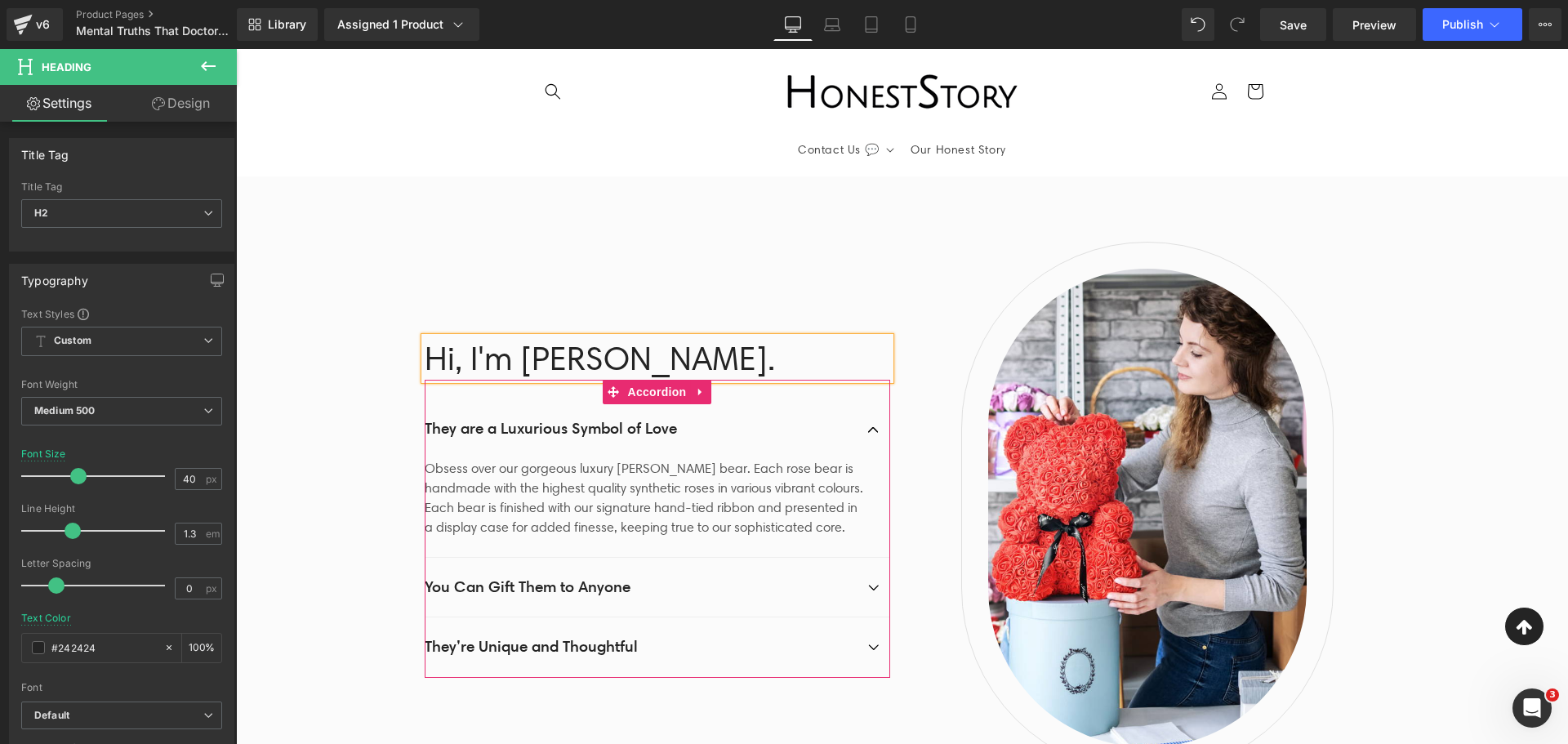
click at [526, 419] on h2 "They are a Luxurious Symbol of Love" at bounding box center [640, 428] width 433 height 21
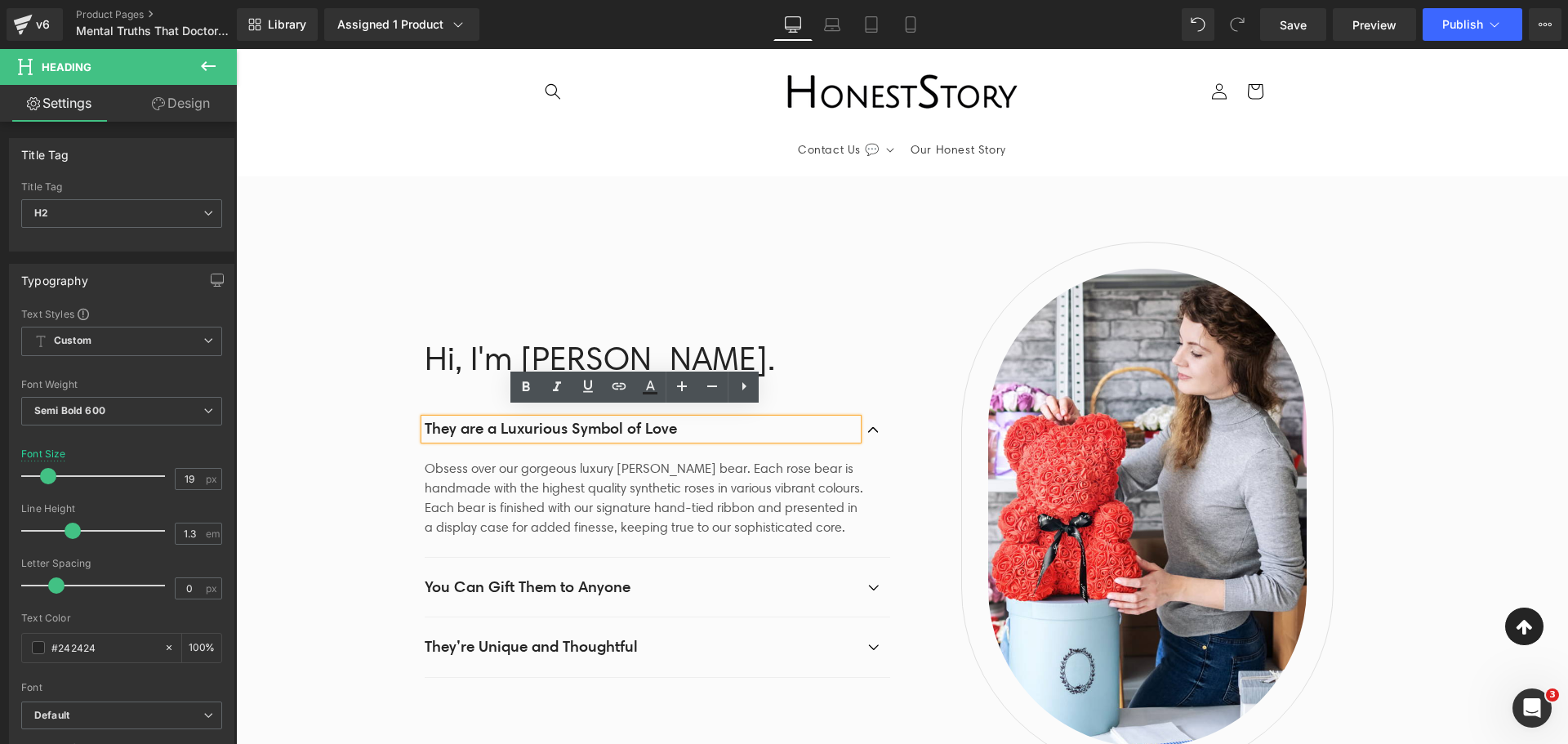
click at [903, 320] on div "Image" at bounding box center [1147, 508] width 490 height 532
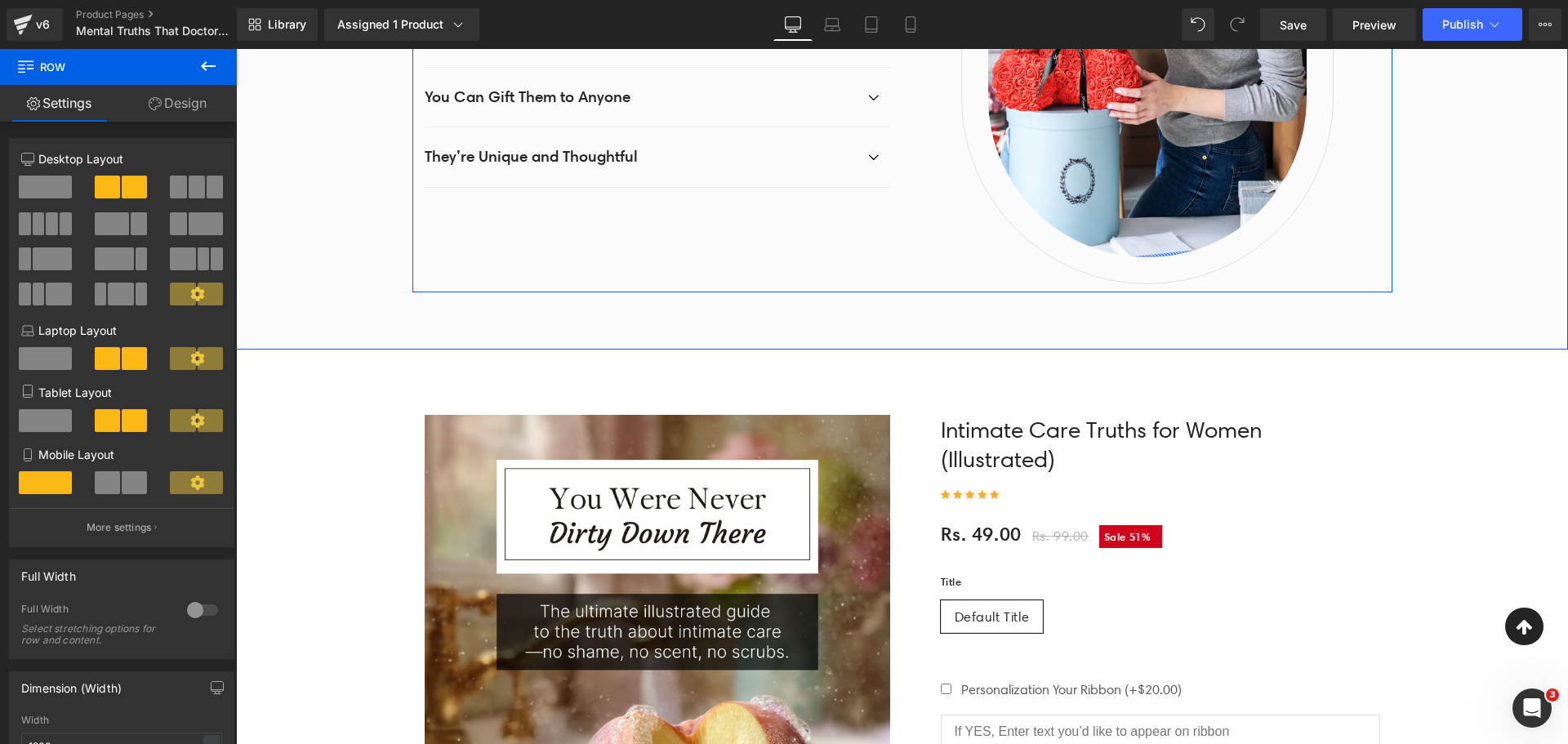
scroll to position [653, 0]
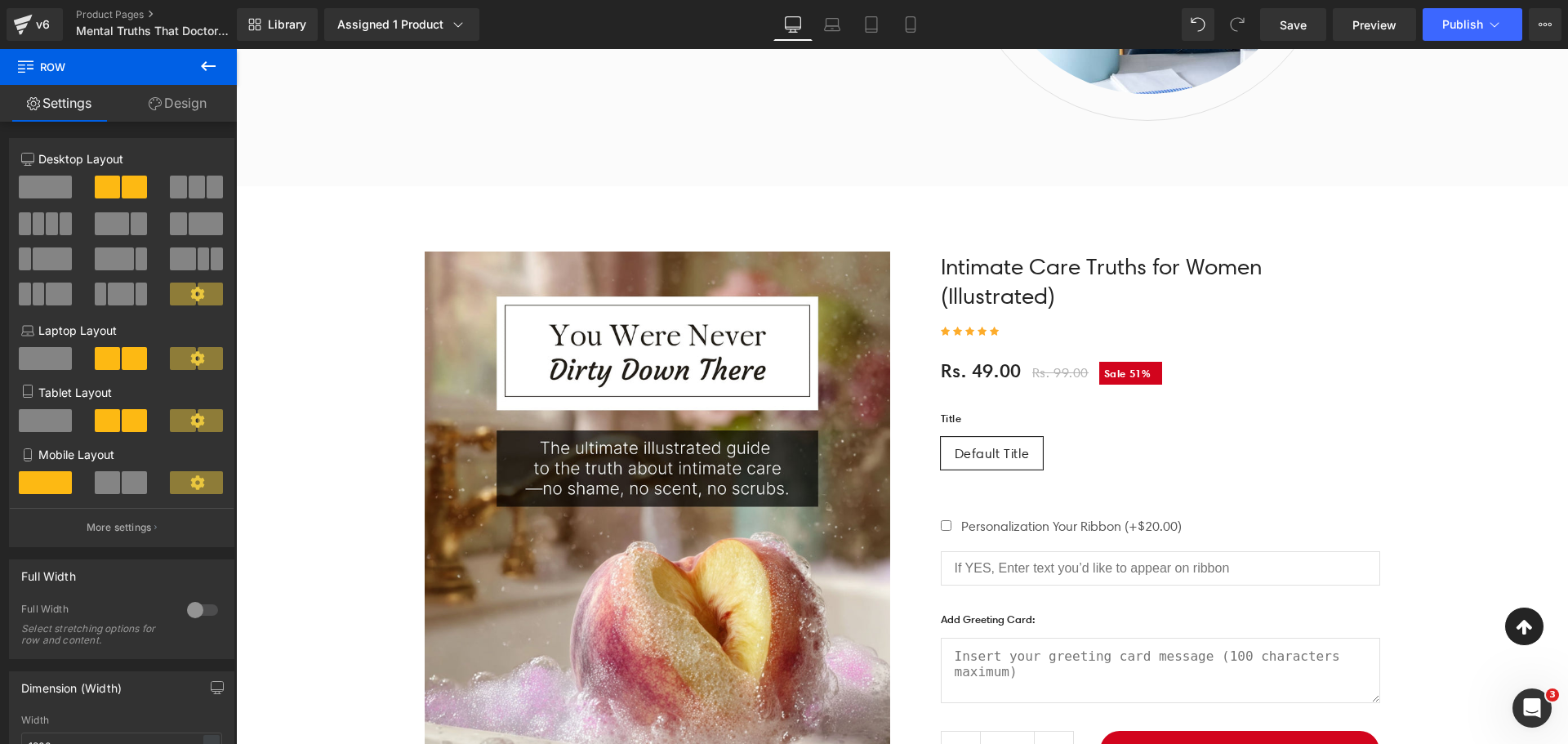
click at [975, 270] on div "Intimate Care Truths for Women (Illustrated) (P) Title Icon Icon Icon Icon Icon…" at bounding box center [1147, 511] width 465 height 518
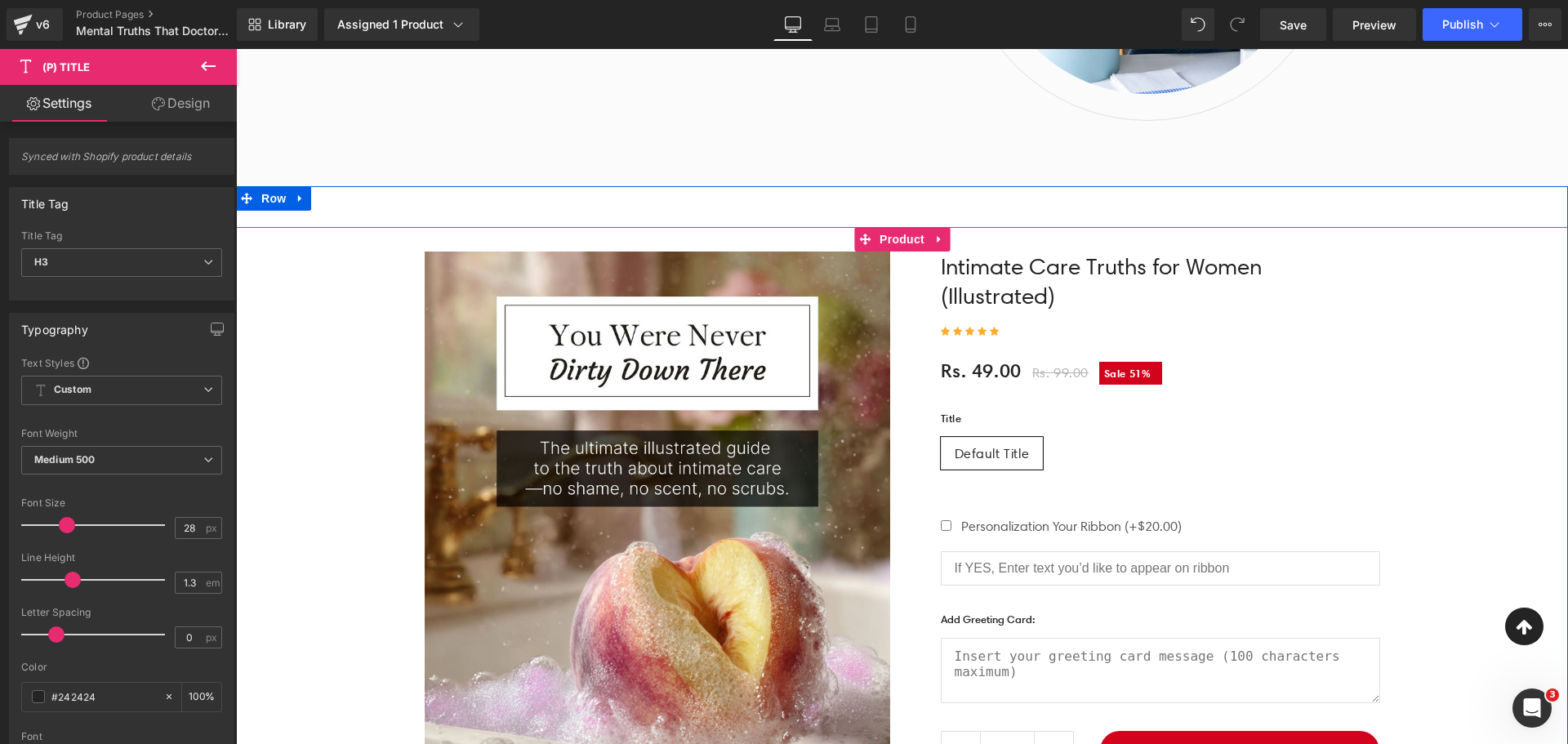
click at [891, 234] on span "Product" at bounding box center [903, 238] width 53 height 25
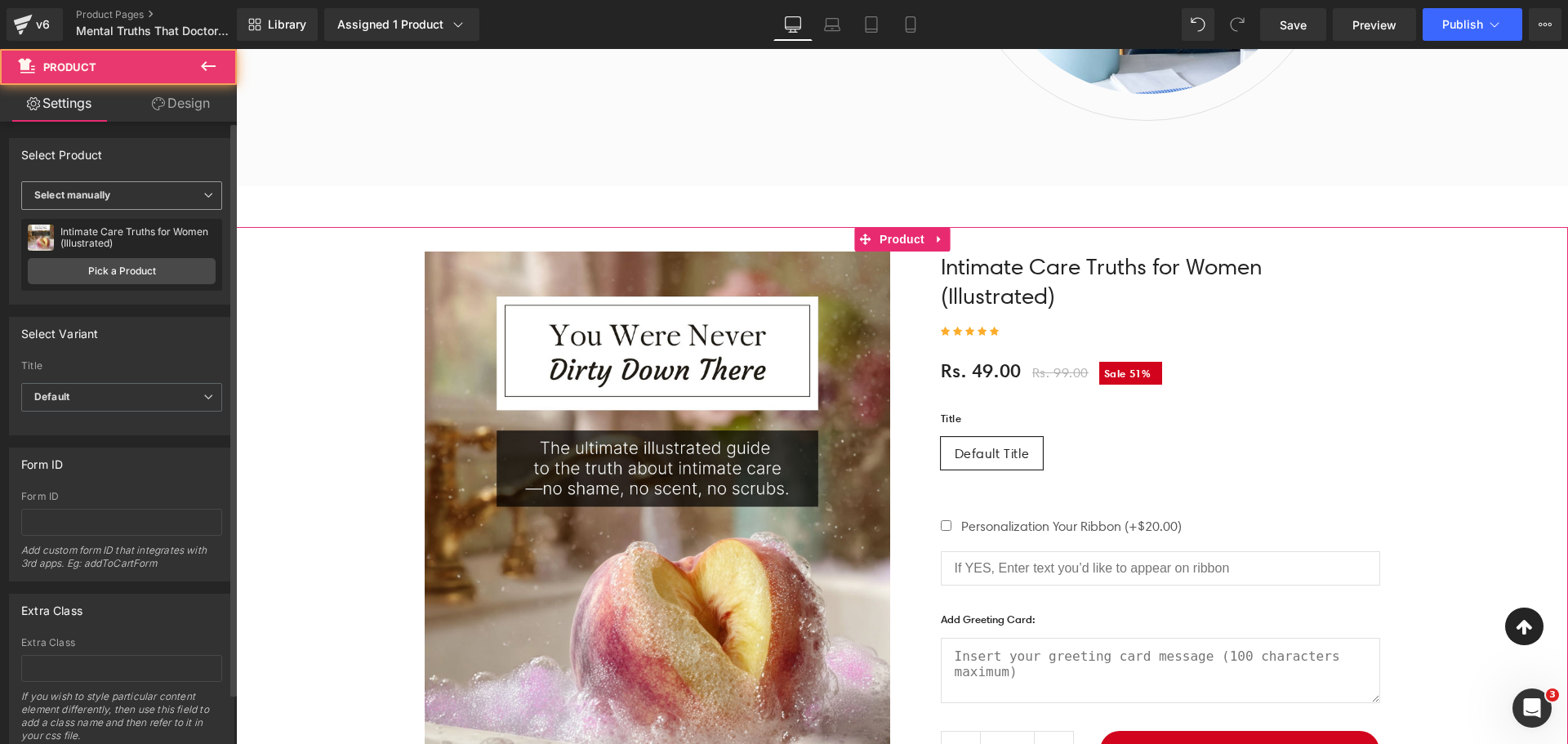
click at [171, 188] on span "Select manually" at bounding box center [121, 195] width 201 height 29
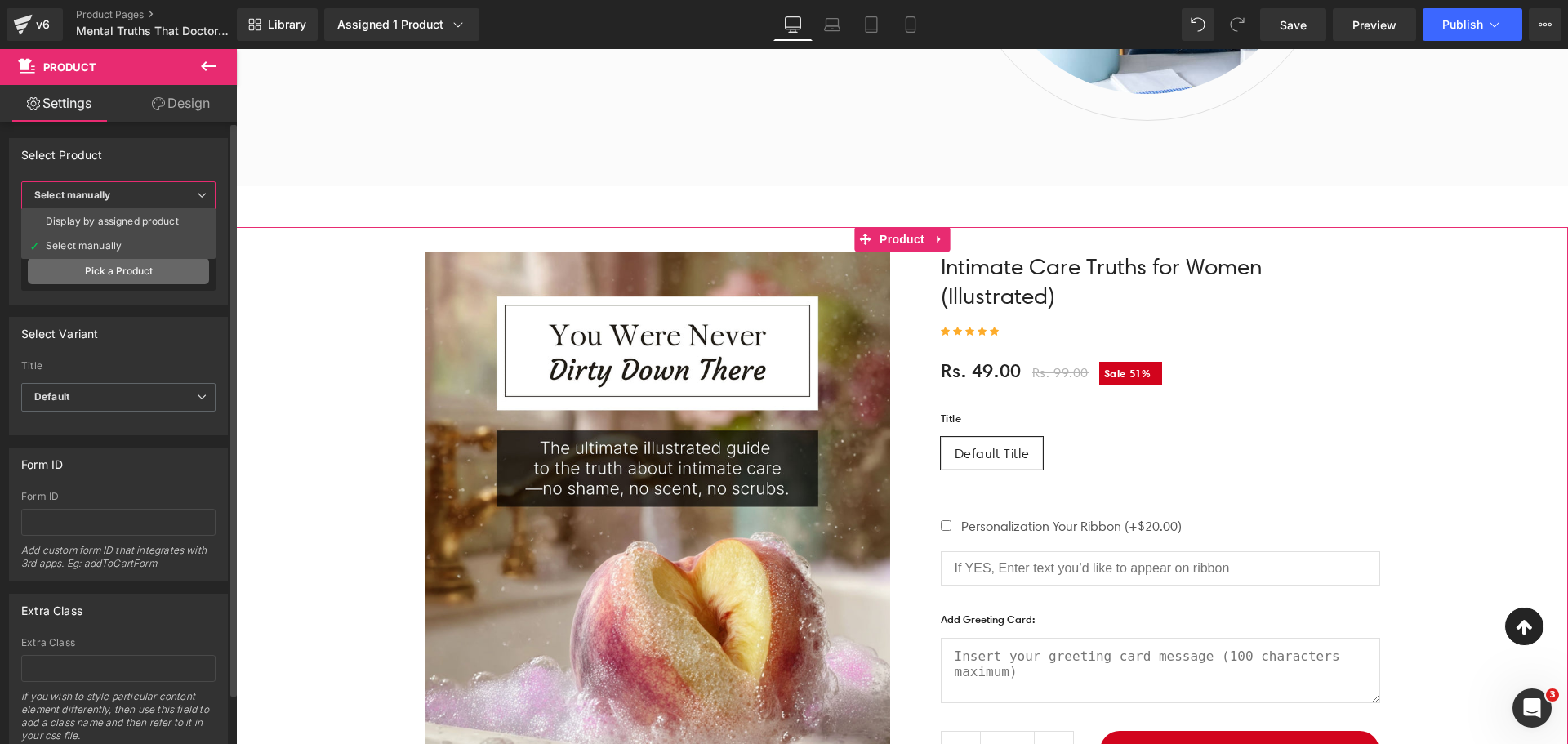
click at [123, 273] on link "Pick a Product" at bounding box center [118, 271] width 181 height 26
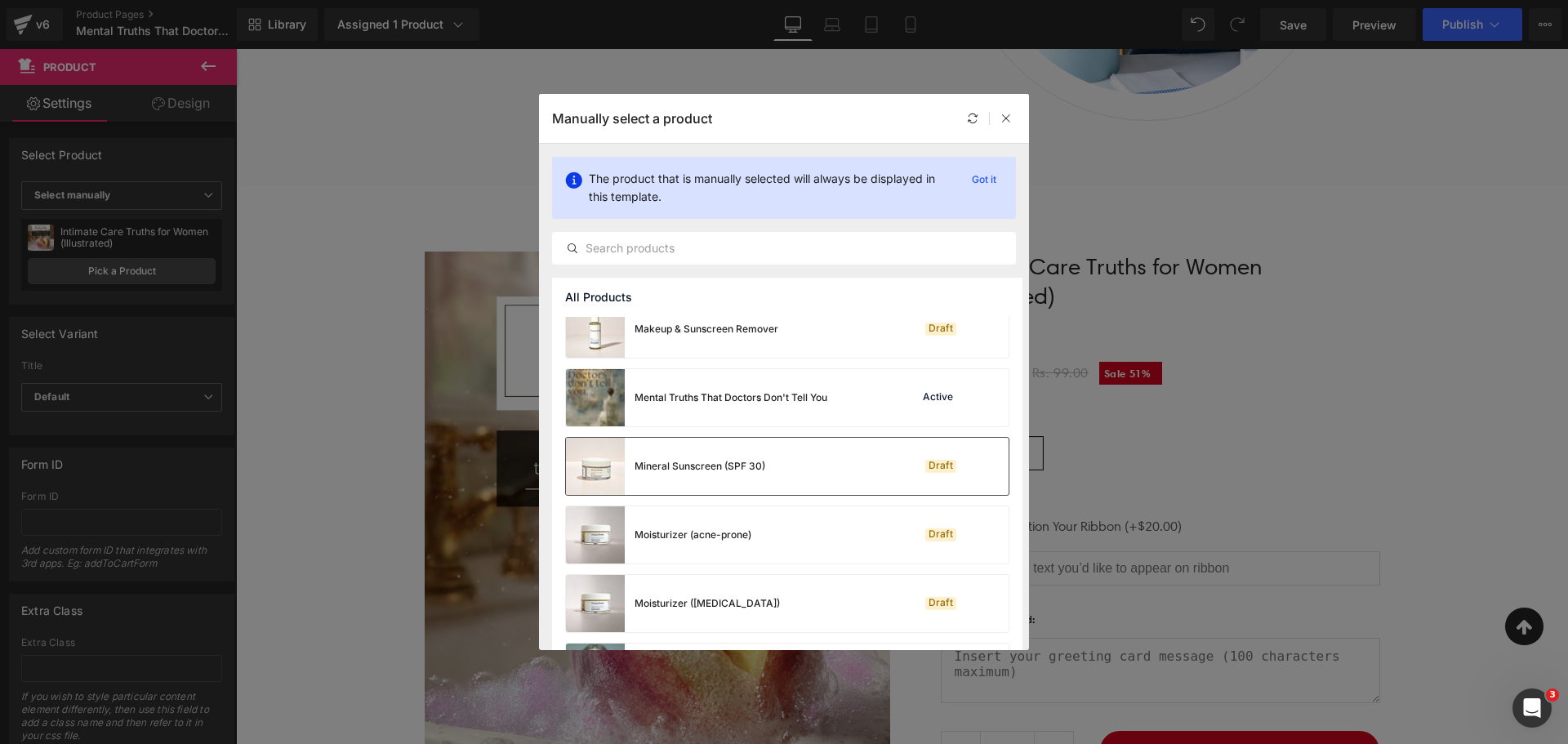
scroll to position [735, 0]
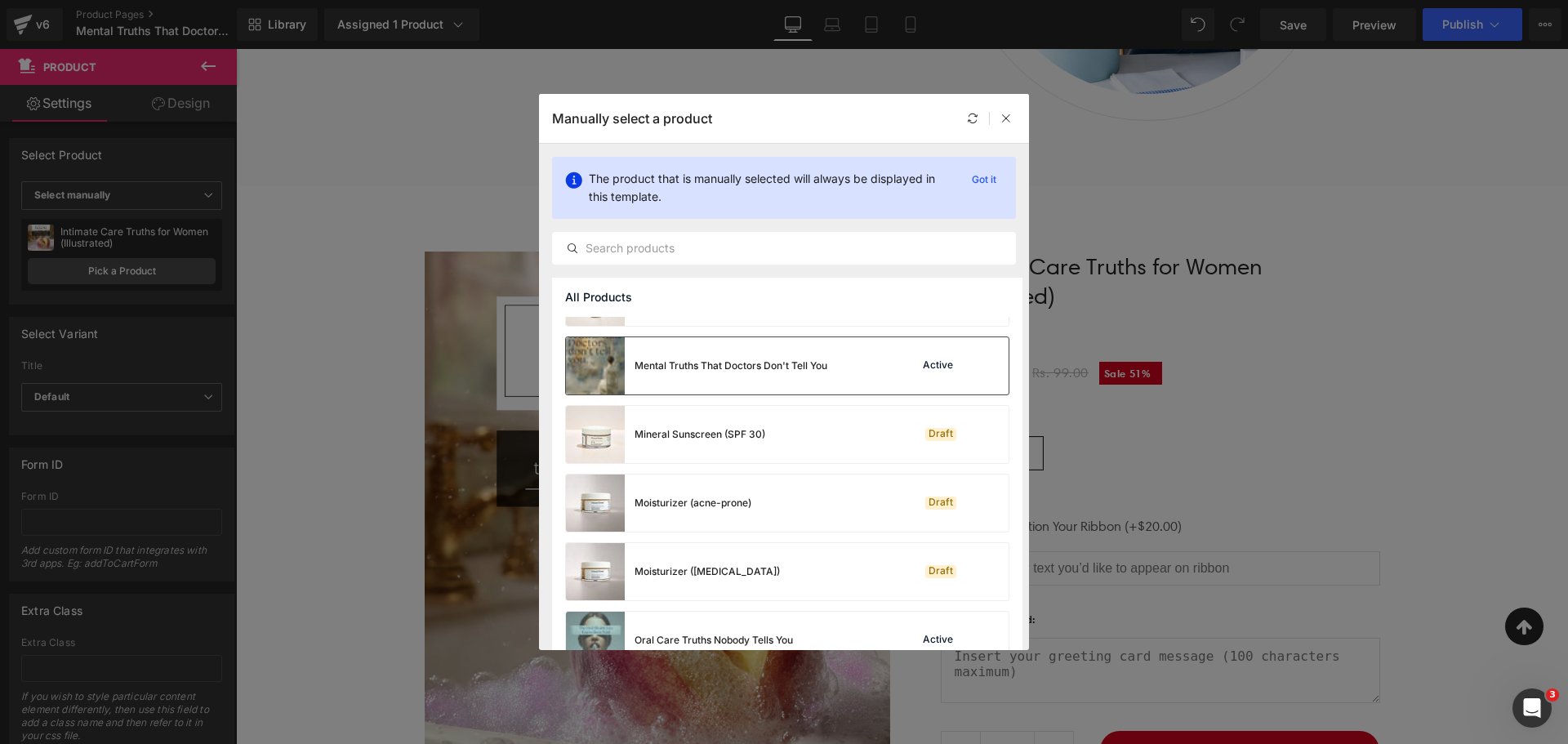
click at [732, 382] on div "Mental Truths That Doctors Don't Tell You" at bounding box center [697, 366] width 261 height 57
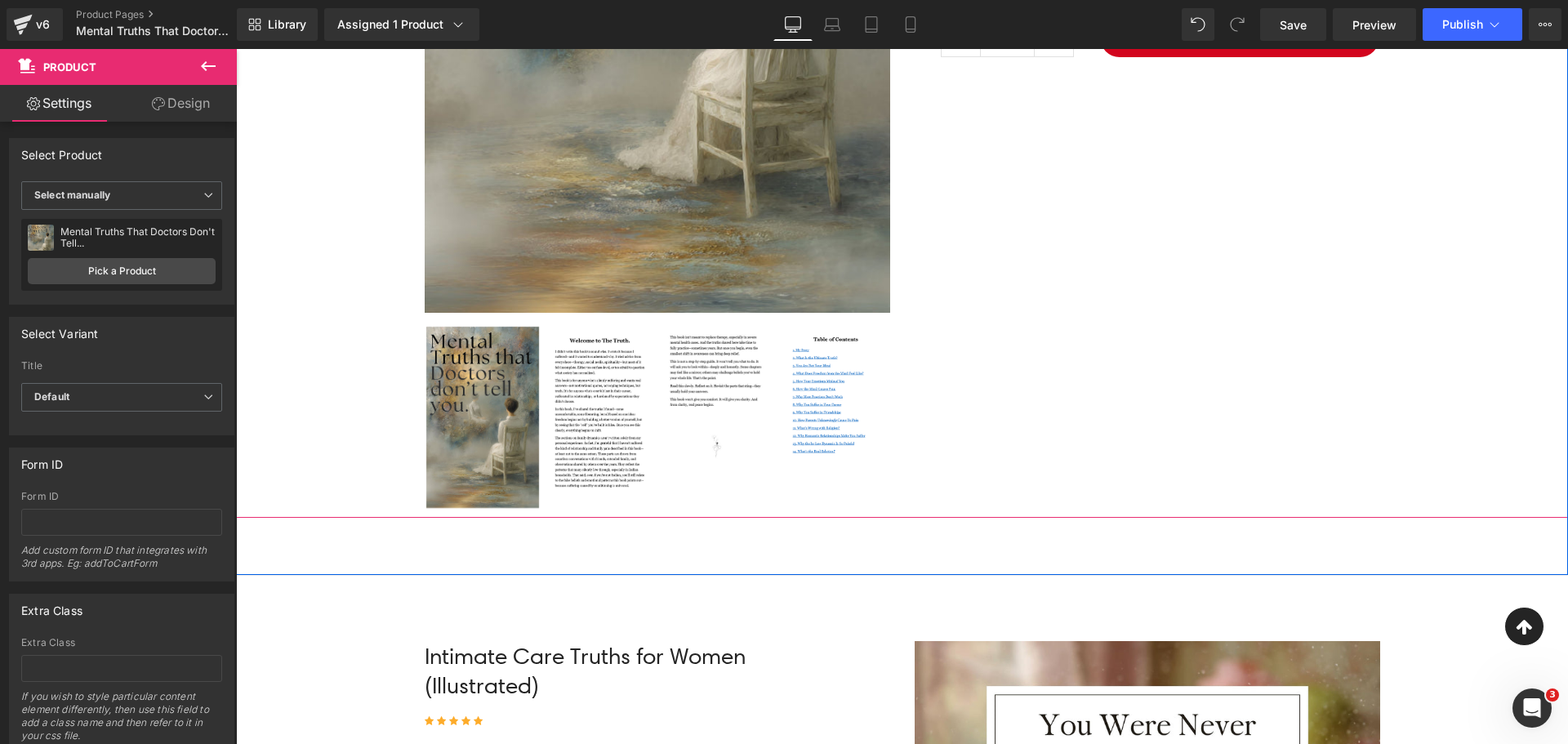
scroll to position [1062, 0]
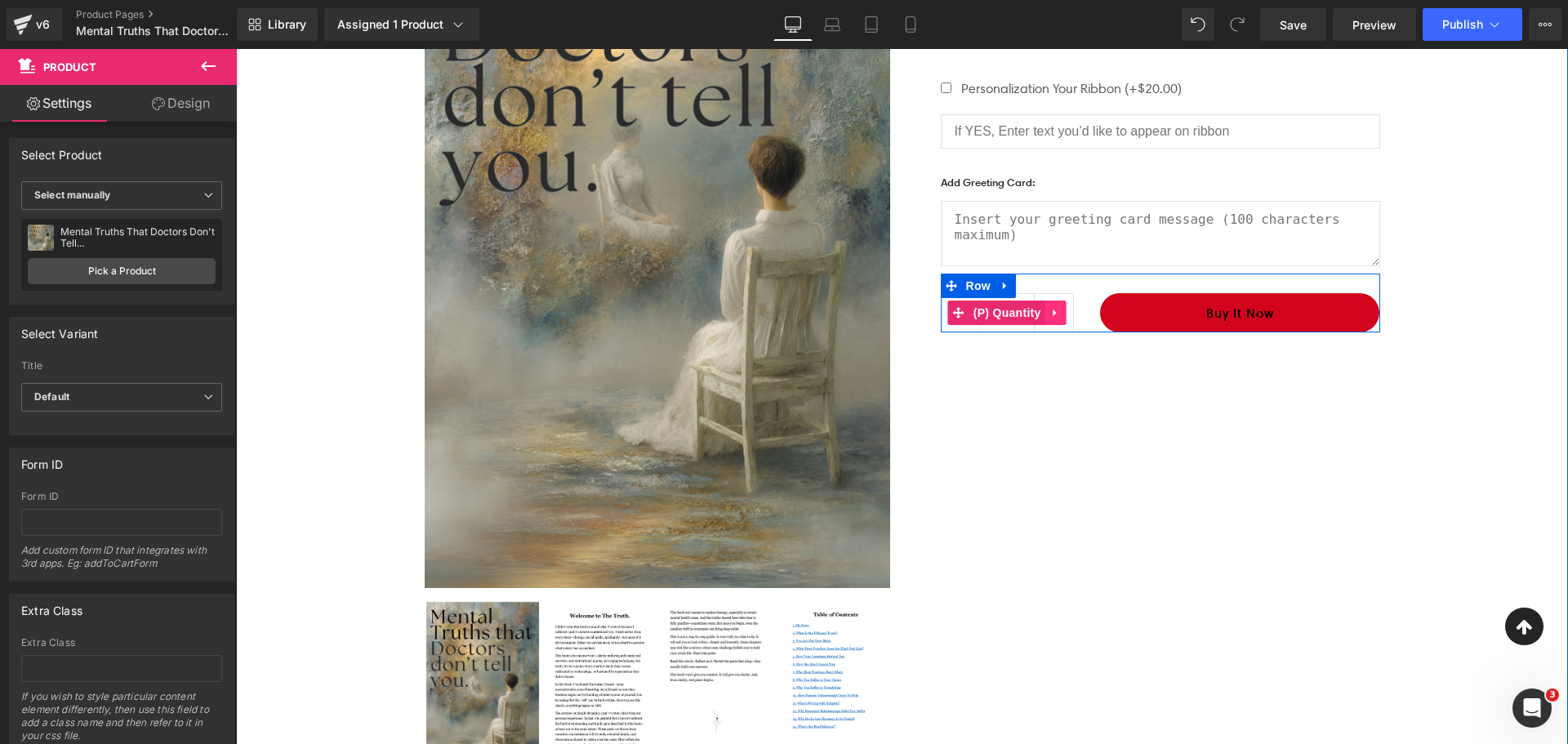
click at [1052, 316] on icon at bounding box center [1056, 313] width 12 height 12
click at [1062, 316] on icon at bounding box center [1067, 313] width 12 height 12
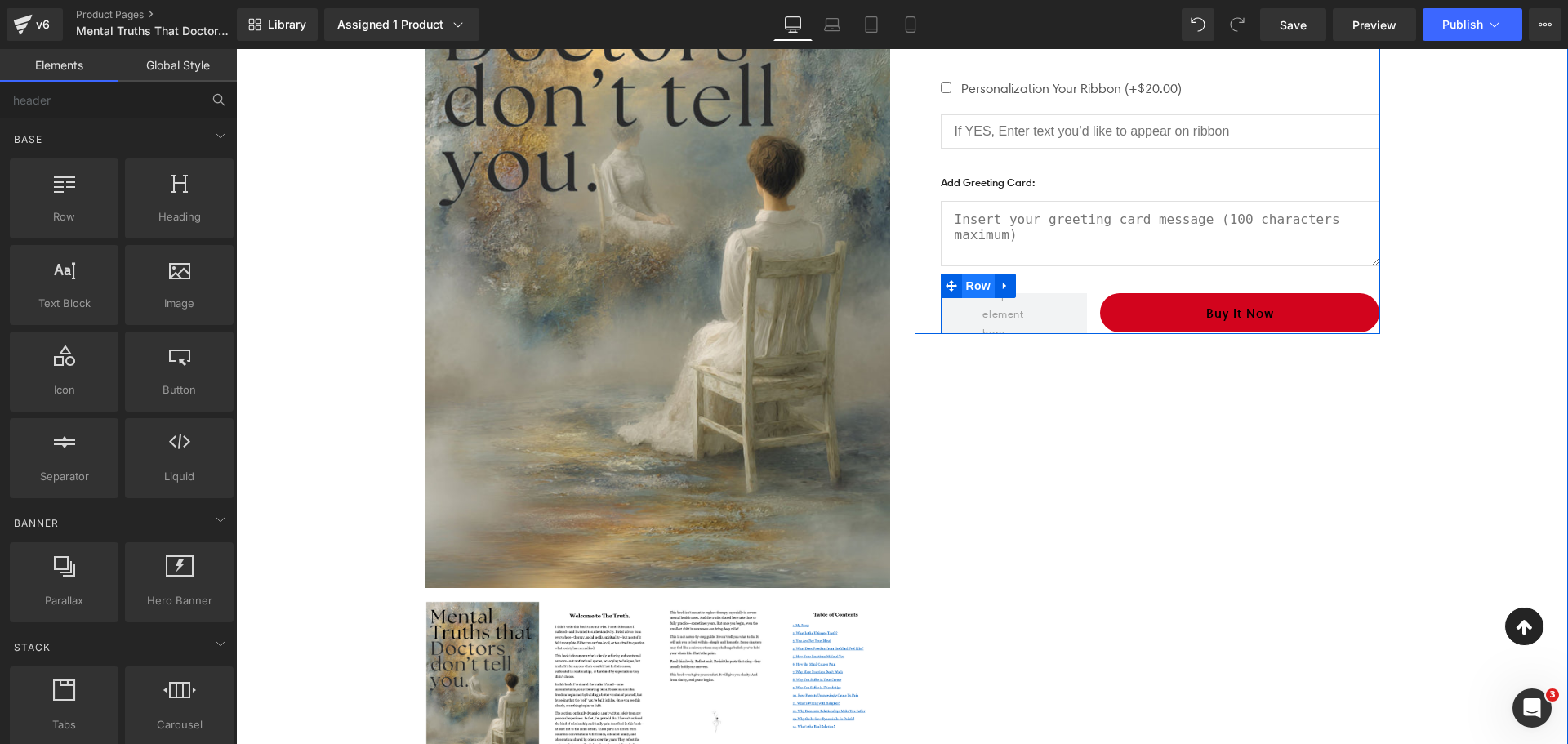
click at [967, 283] on span "Row" at bounding box center [978, 285] width 33 height 25
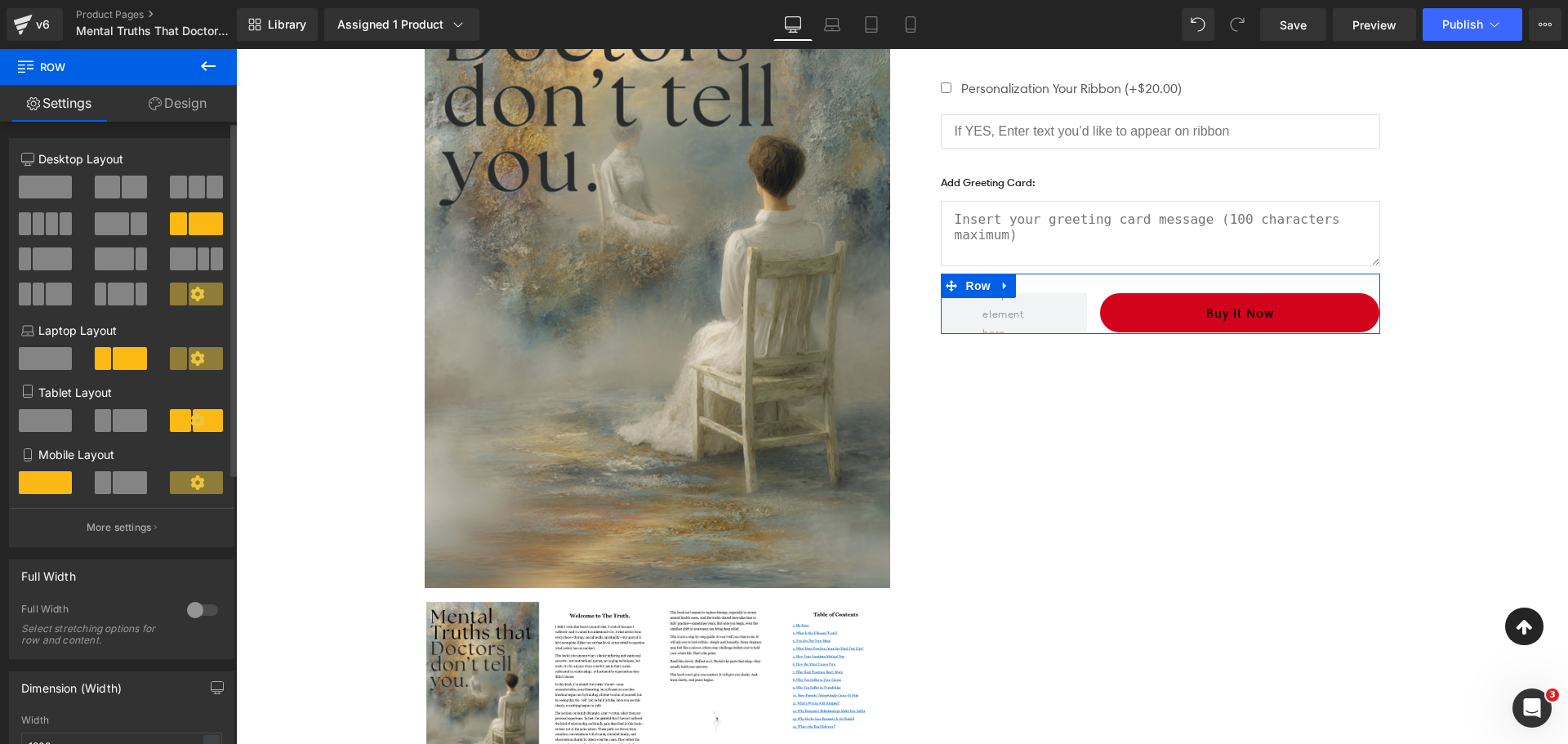
click at [27, 182] on span at bounding box center [46, 186] width 53 height 23
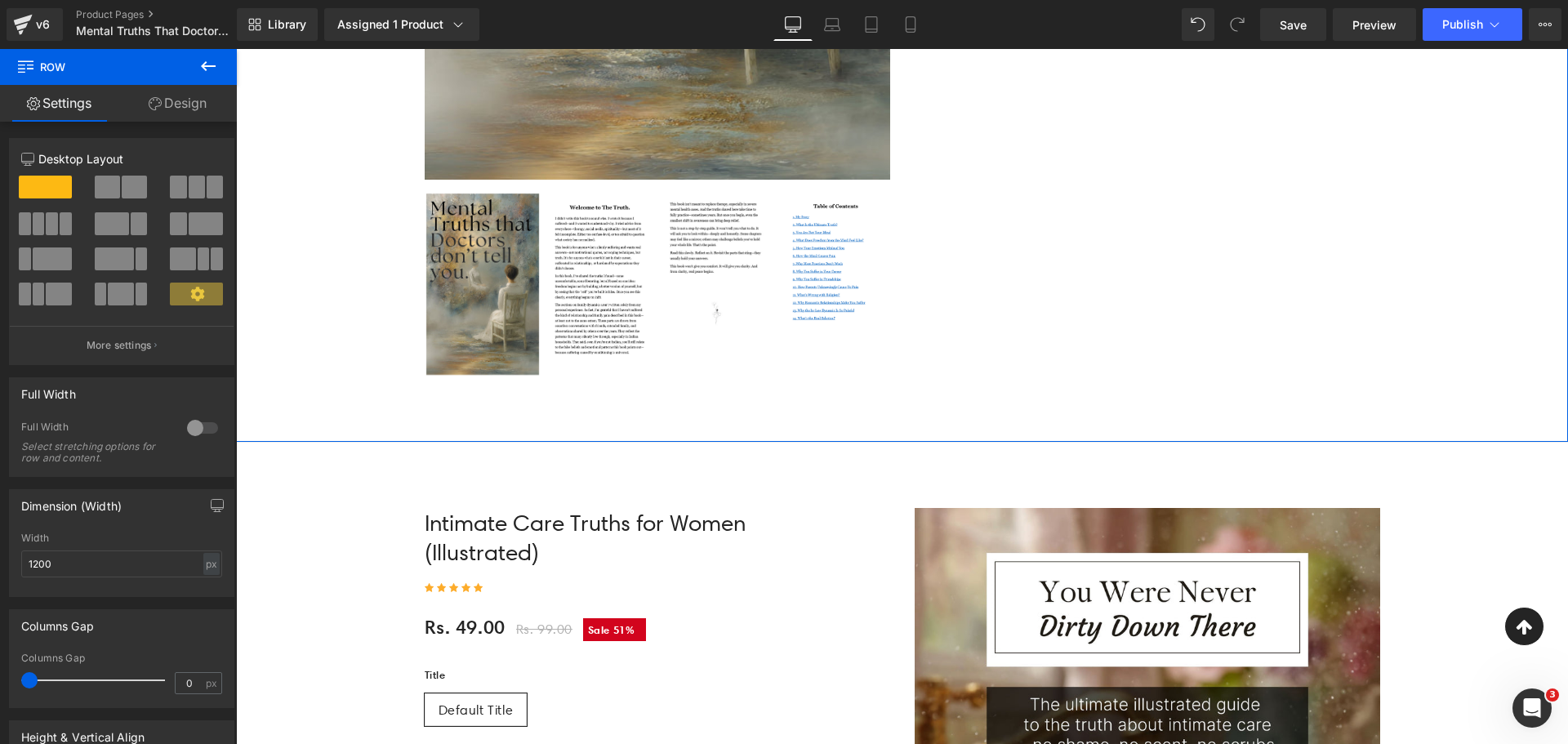
scroll to position [1715, 0]
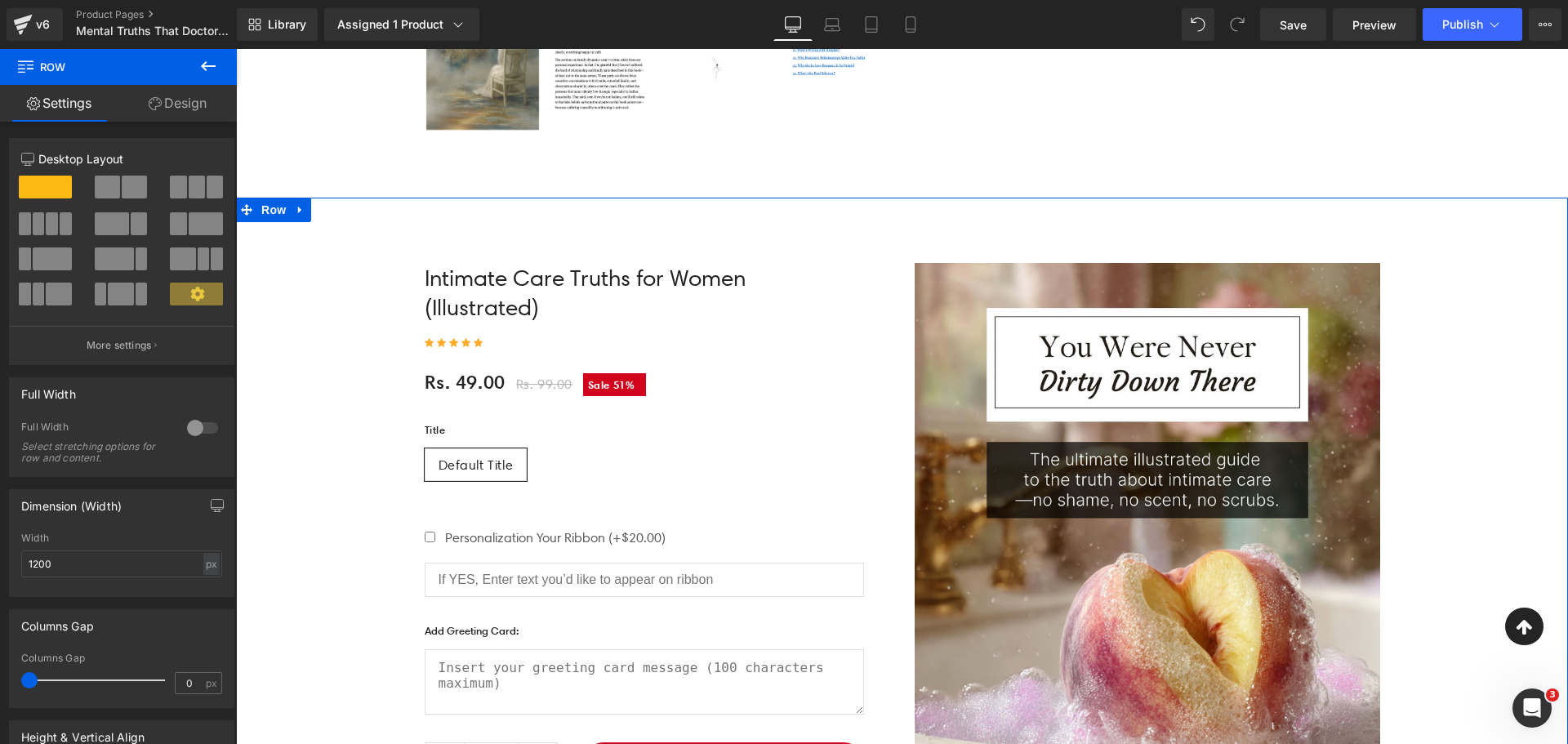
click at [759, 226] on div "Sale Off (P) Image ‹ › (P) Image List Intimate Care Truths for Women (Illustrat…" at bounding box center [902, 632] width 1332 height 871
click at [298, 212] on icon at bounding box center [301, 209] width 12 height 12
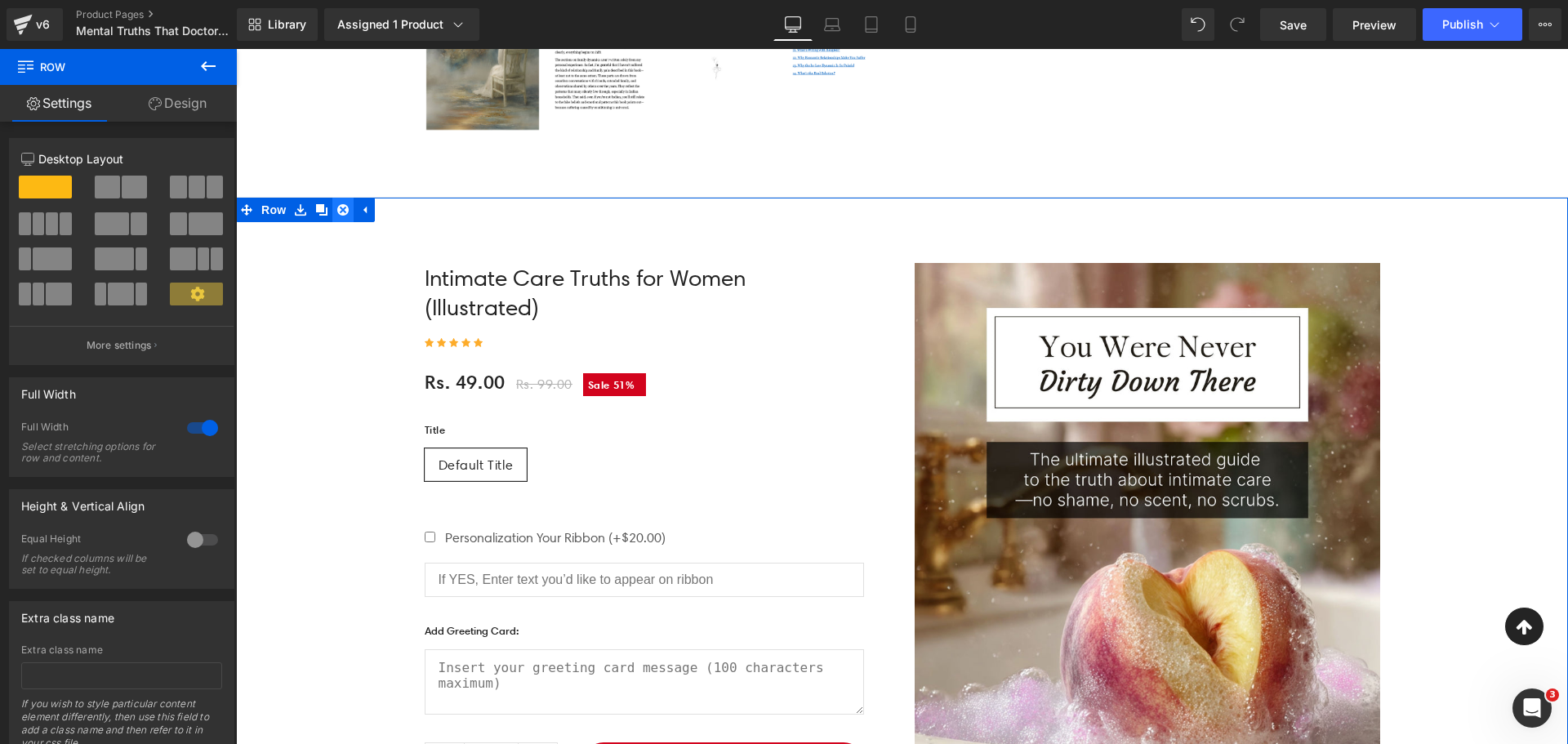
click at [343, 210] on icon at bounding box center [343, 210] width 12 height 12
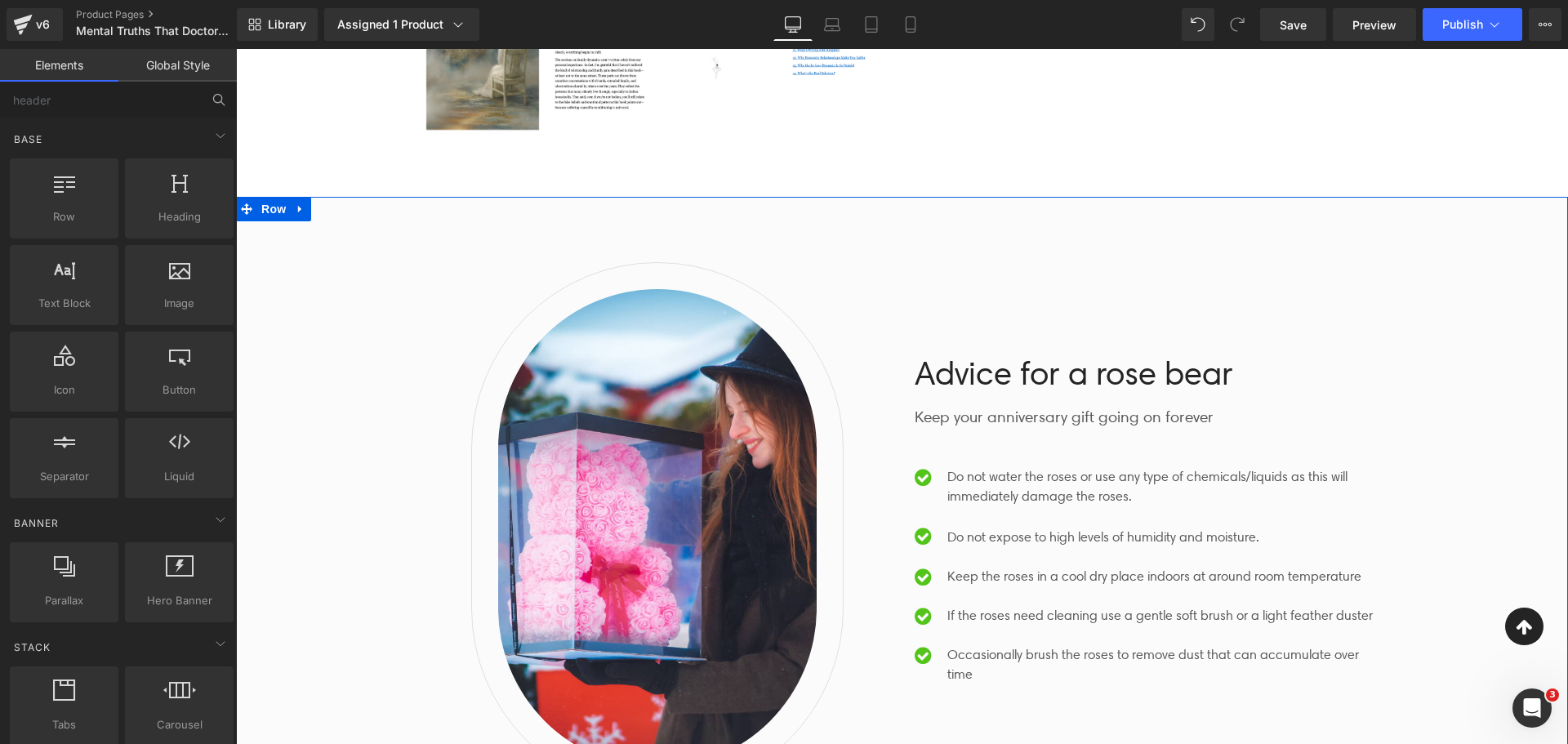
click at [354, 247] on div "Image Advice for a rose bear Heading Keep your anniversary gift going on foreve…" at bounding box center [902, 519] width 1332 height 565
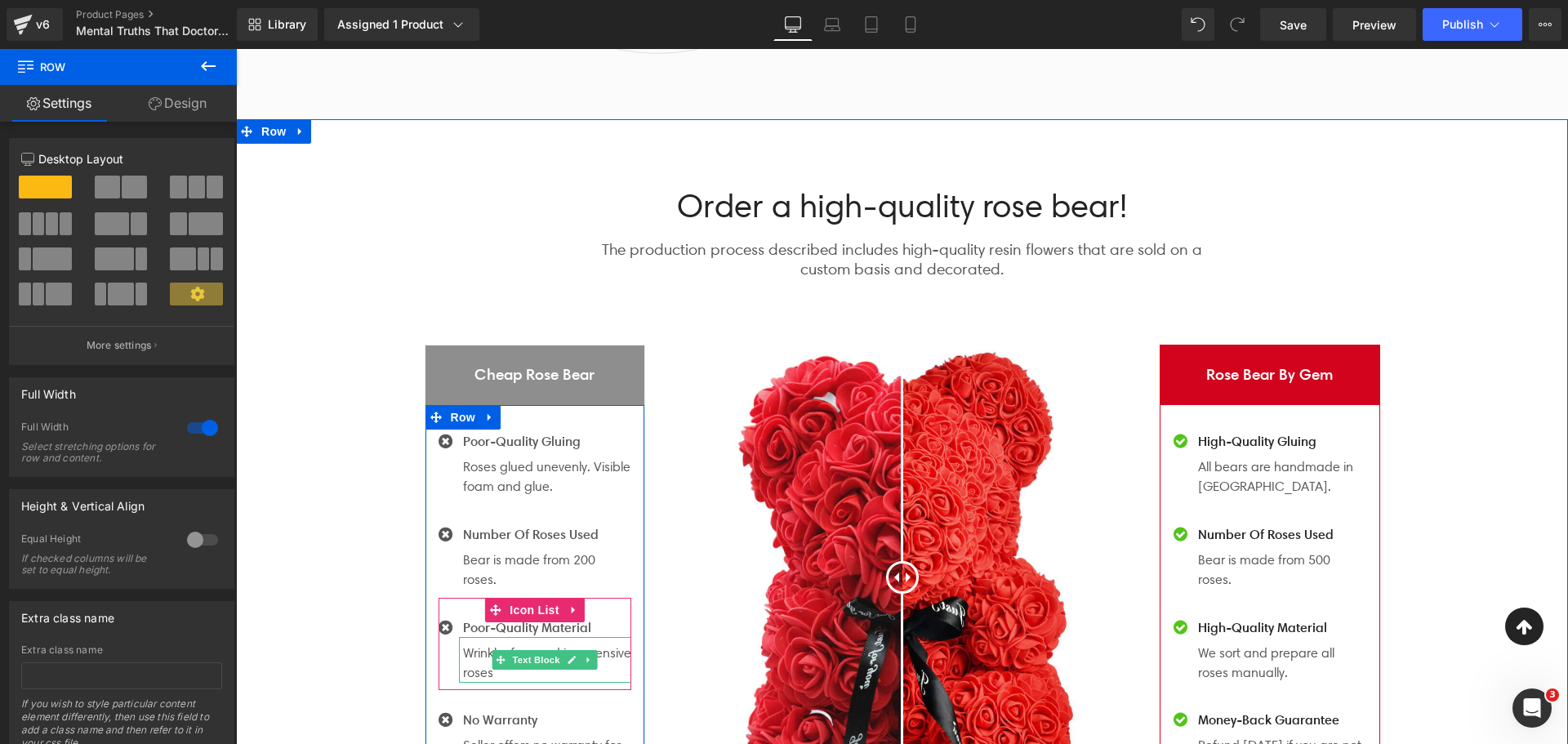
scroll to position [2450, 0]
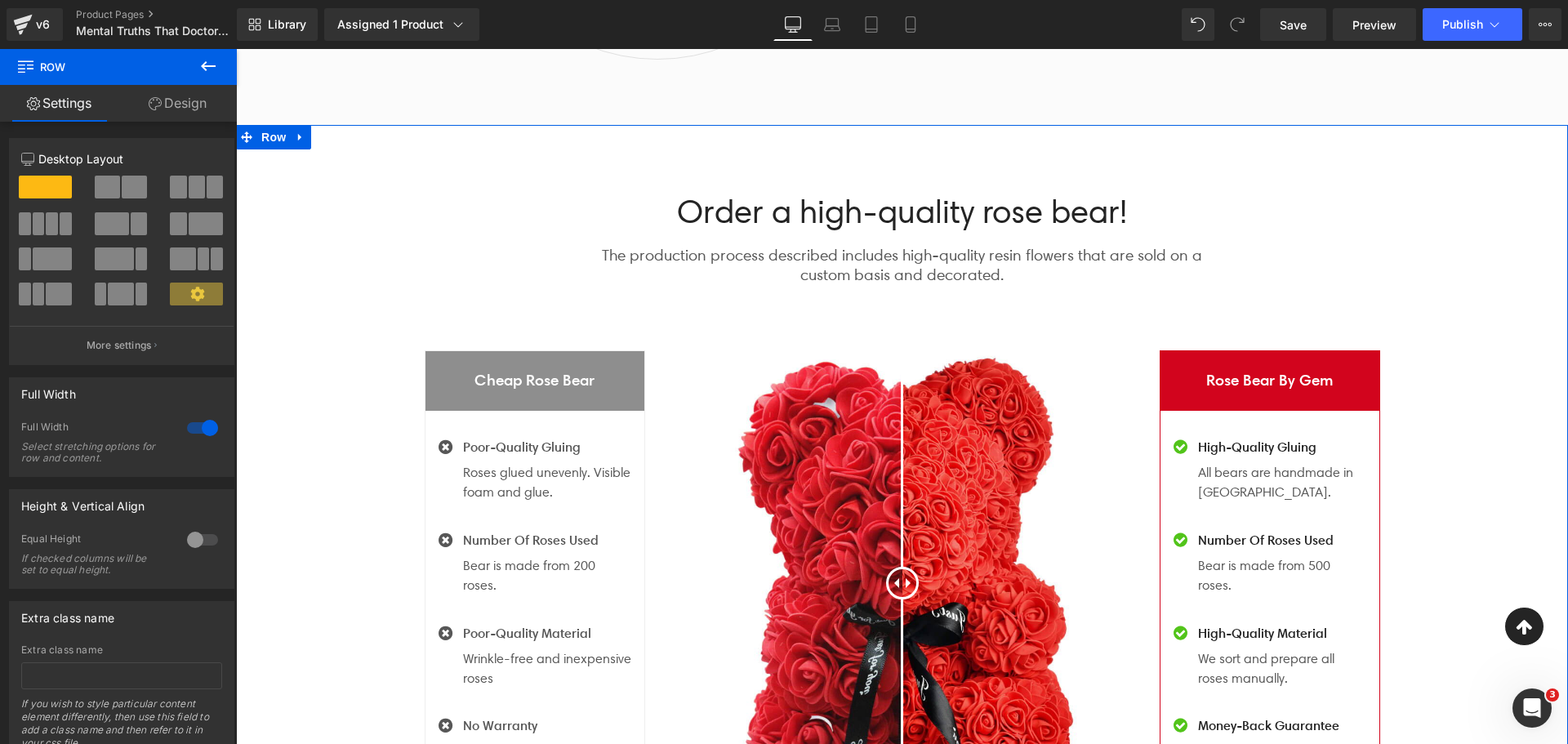
click at [407, 222] on div "Order a high-quality rose bear! Heading The production process described includ…" at bounding box center [902, 509] width 1332 height 685
click at [298, 139] on icon at bounding box center [301, 137] width 12 height 12
click at [386, 226] on div "Order a high-quality rose bear! Heading The production process described includ…" at bounding box center [902, 509] width 1332 height 685
click at [335, 130] on link at bounding box center [343, 137] width 21 height 25
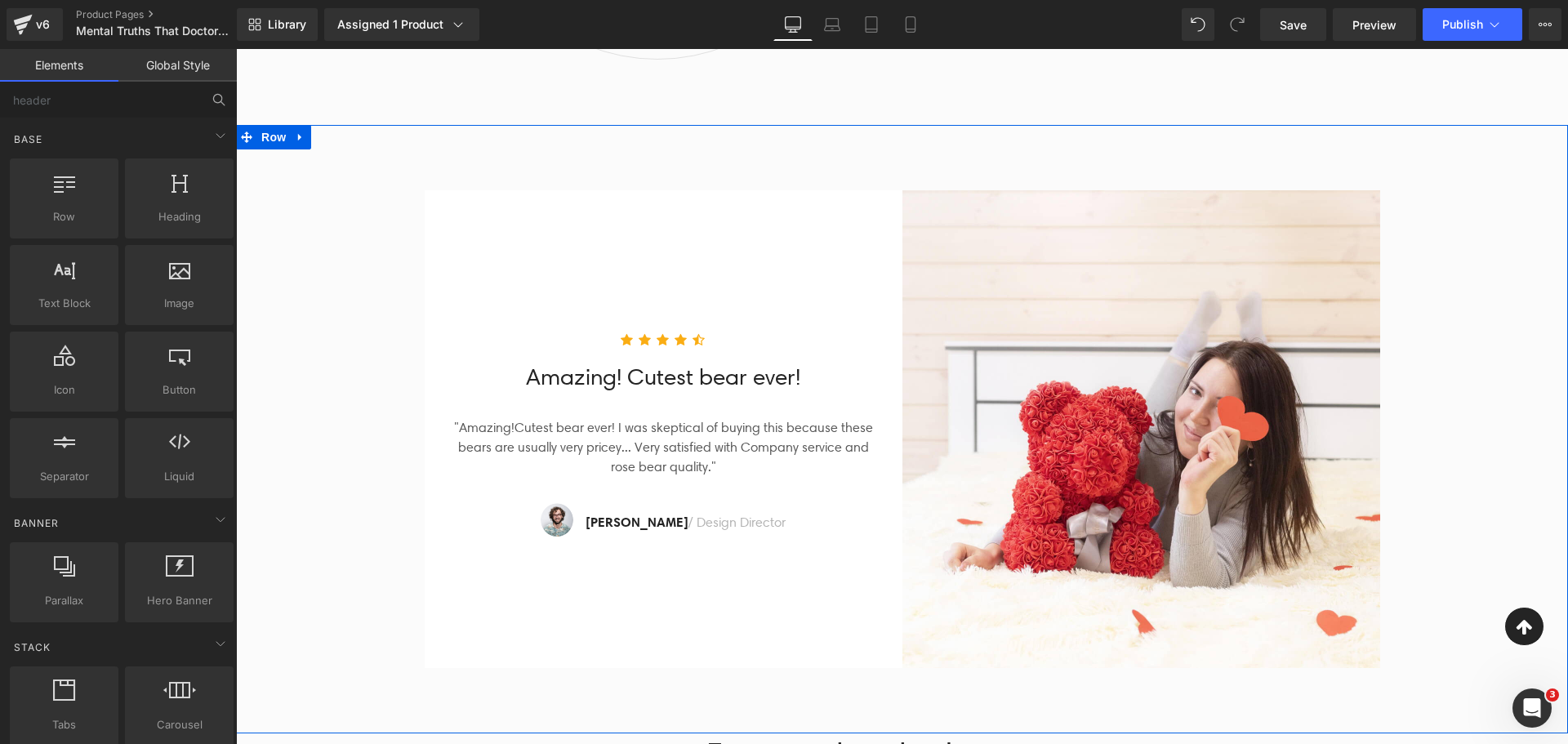
click at [283, 199] on div "Image Icon Icon Icon Icon Icon Icon List Hoz Amazing! Cutest bear ever! Heading…" at bounding box center [902, 421] width 1332 height 511
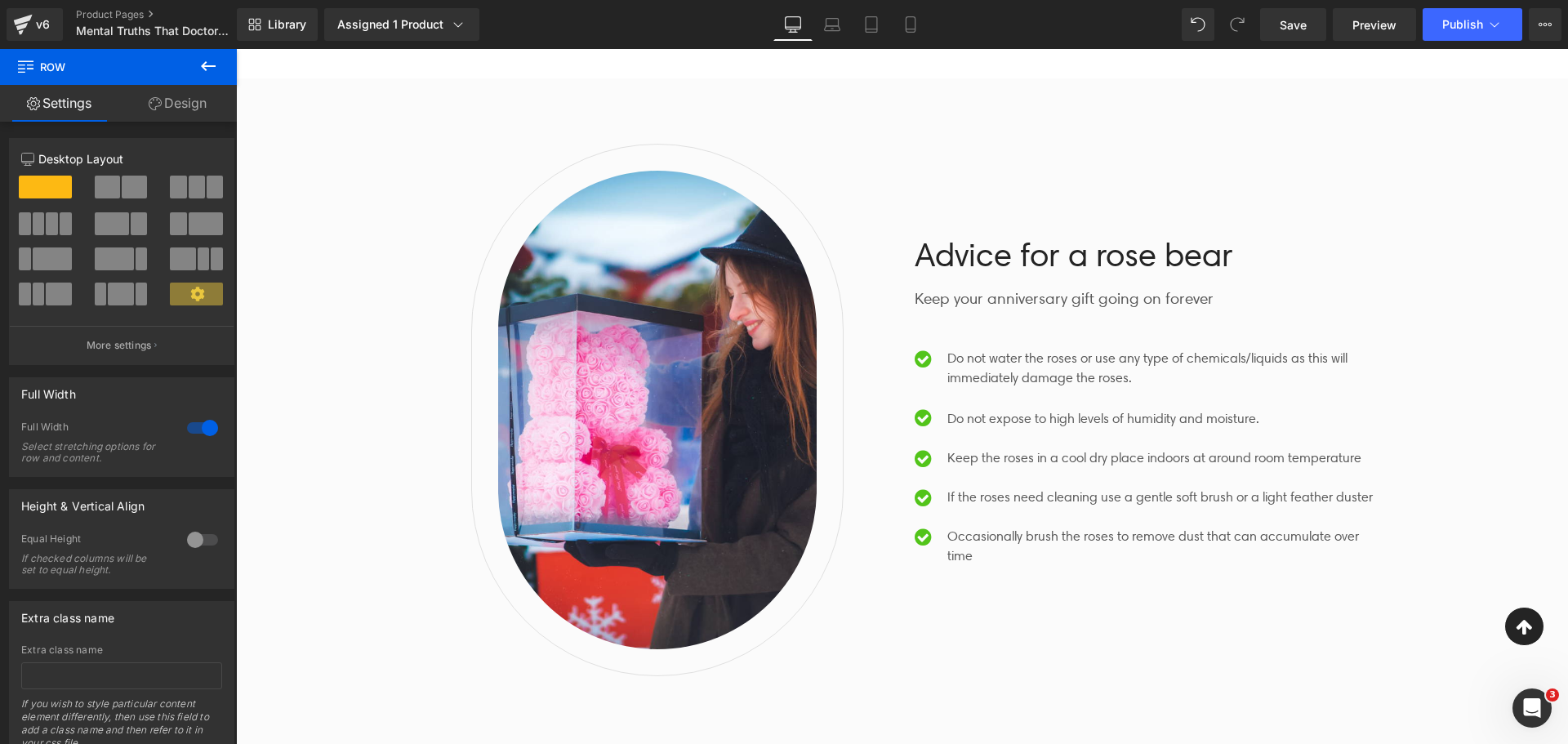
scroll to position [1715, 0]
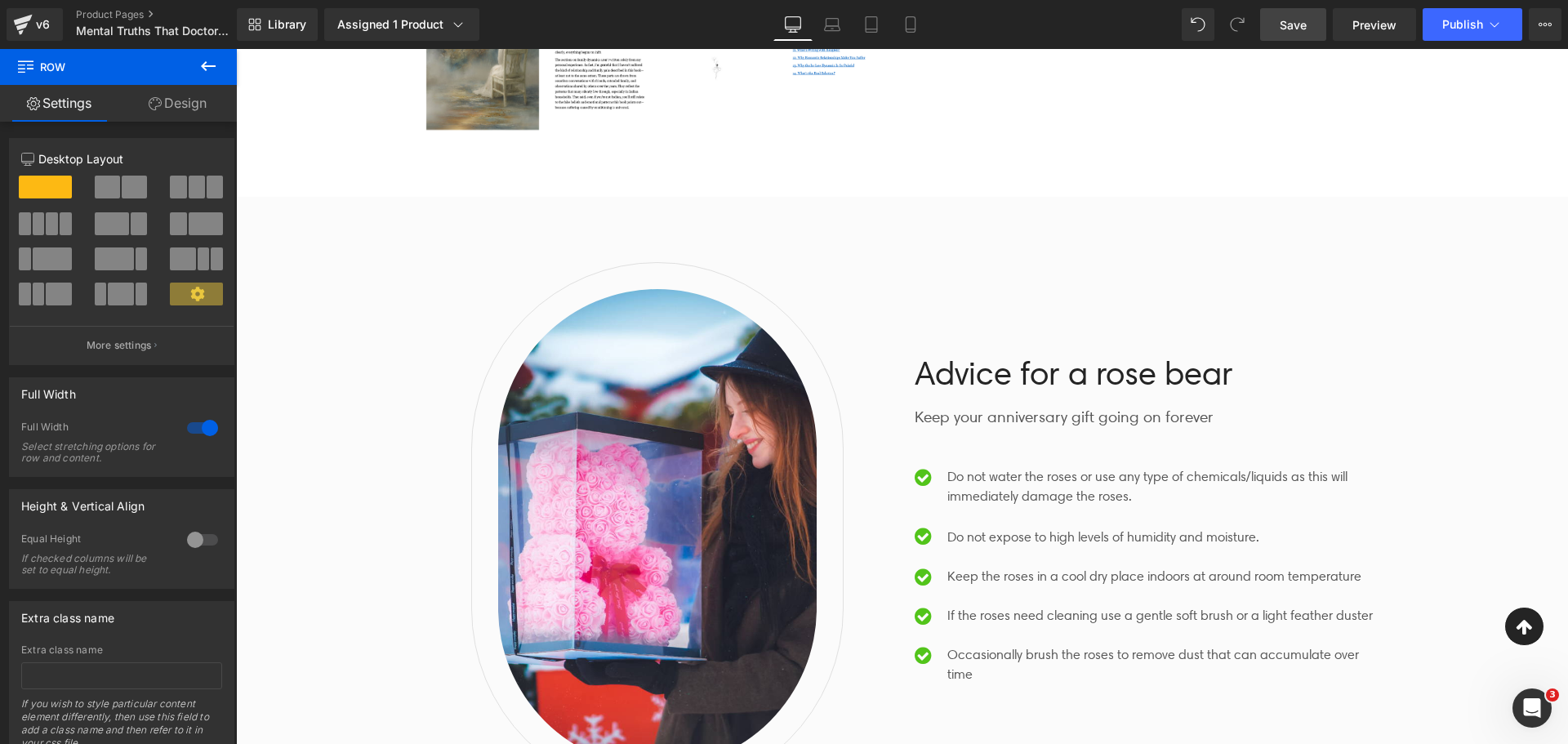
click at [1302, 25] on span "Save" at bounding box center [1293, 25] width 27 height 17
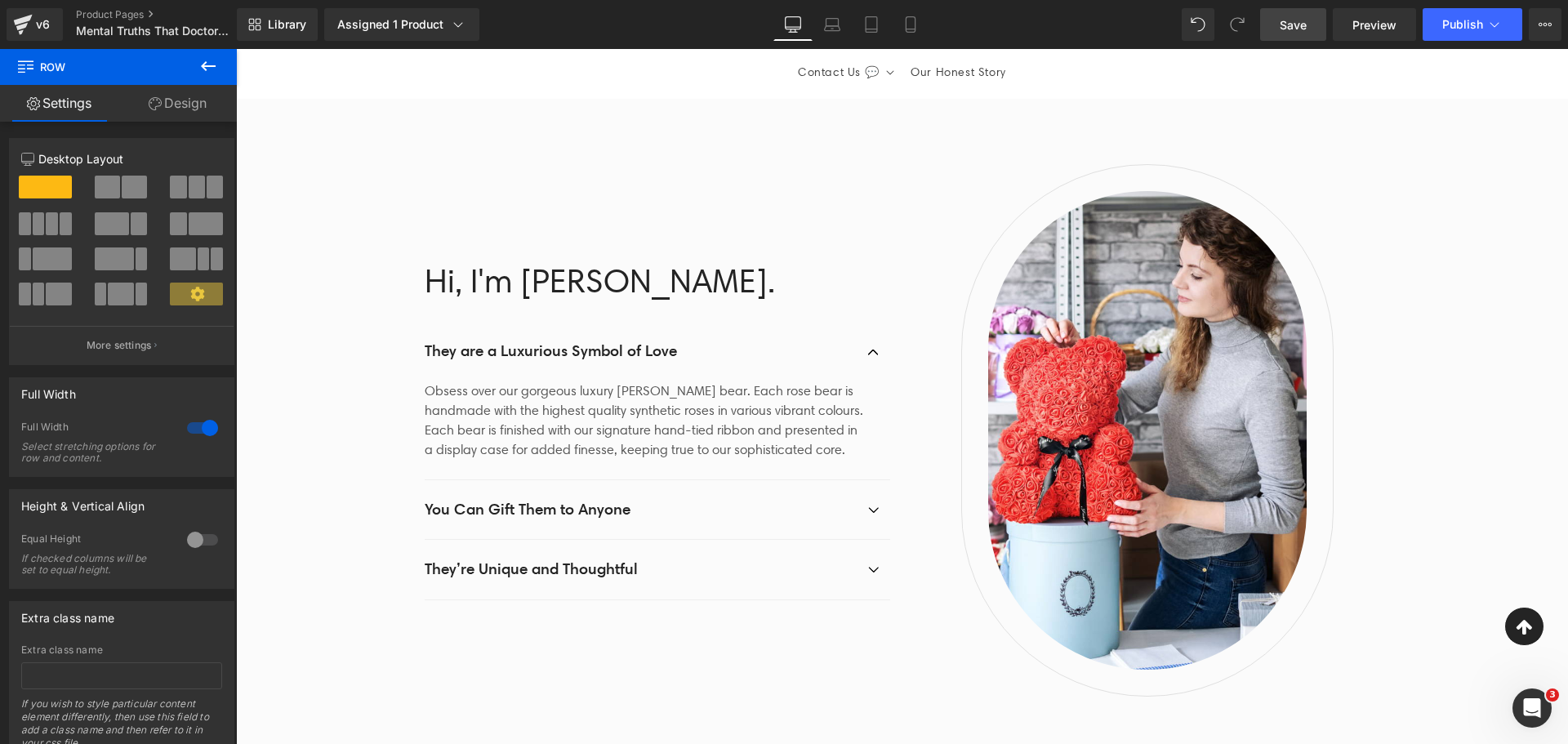
scroll to position [0, 0]
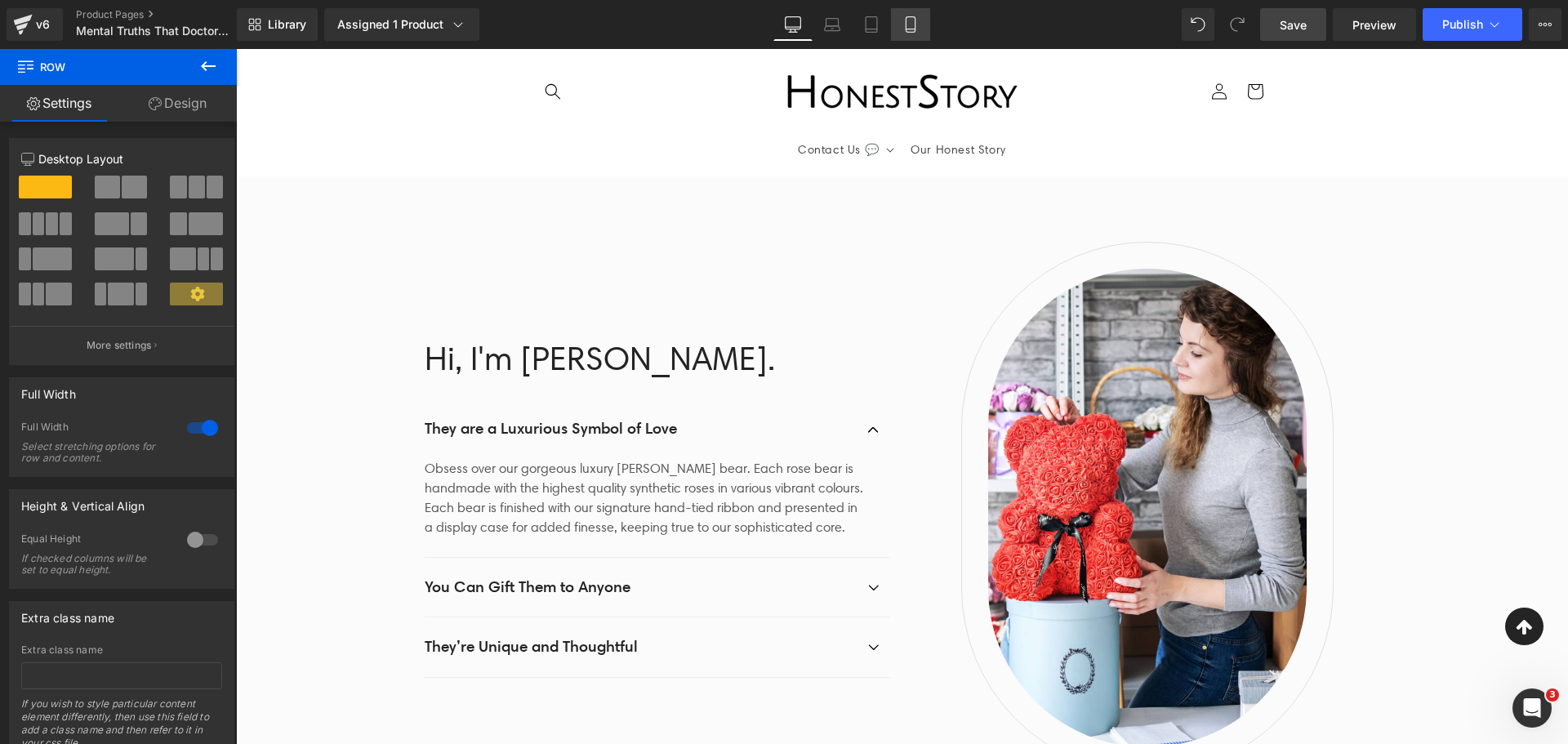
click at [913, 19] on icon at bounding box center [911, 25] width 17 height 17
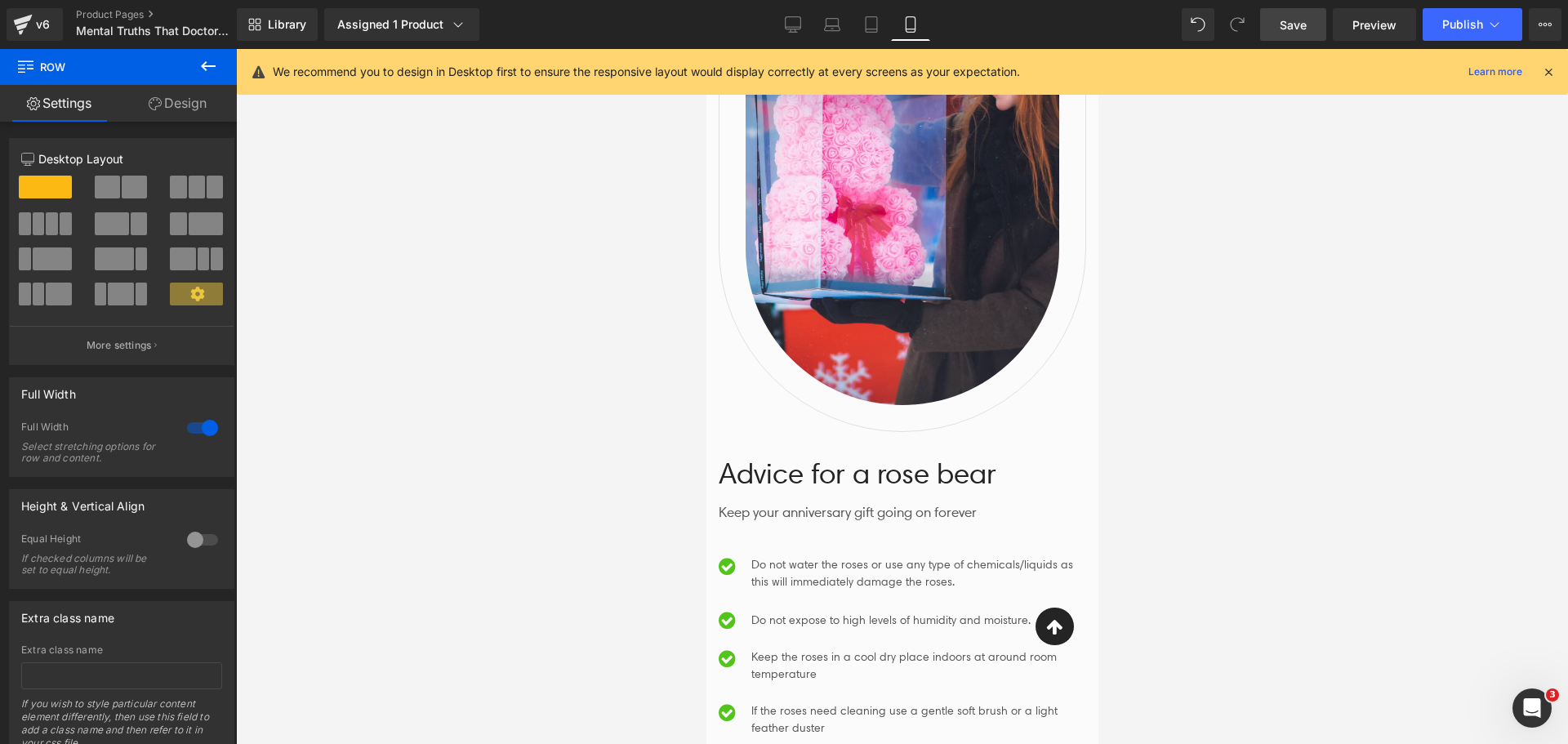
scroll to position [3103, 0]
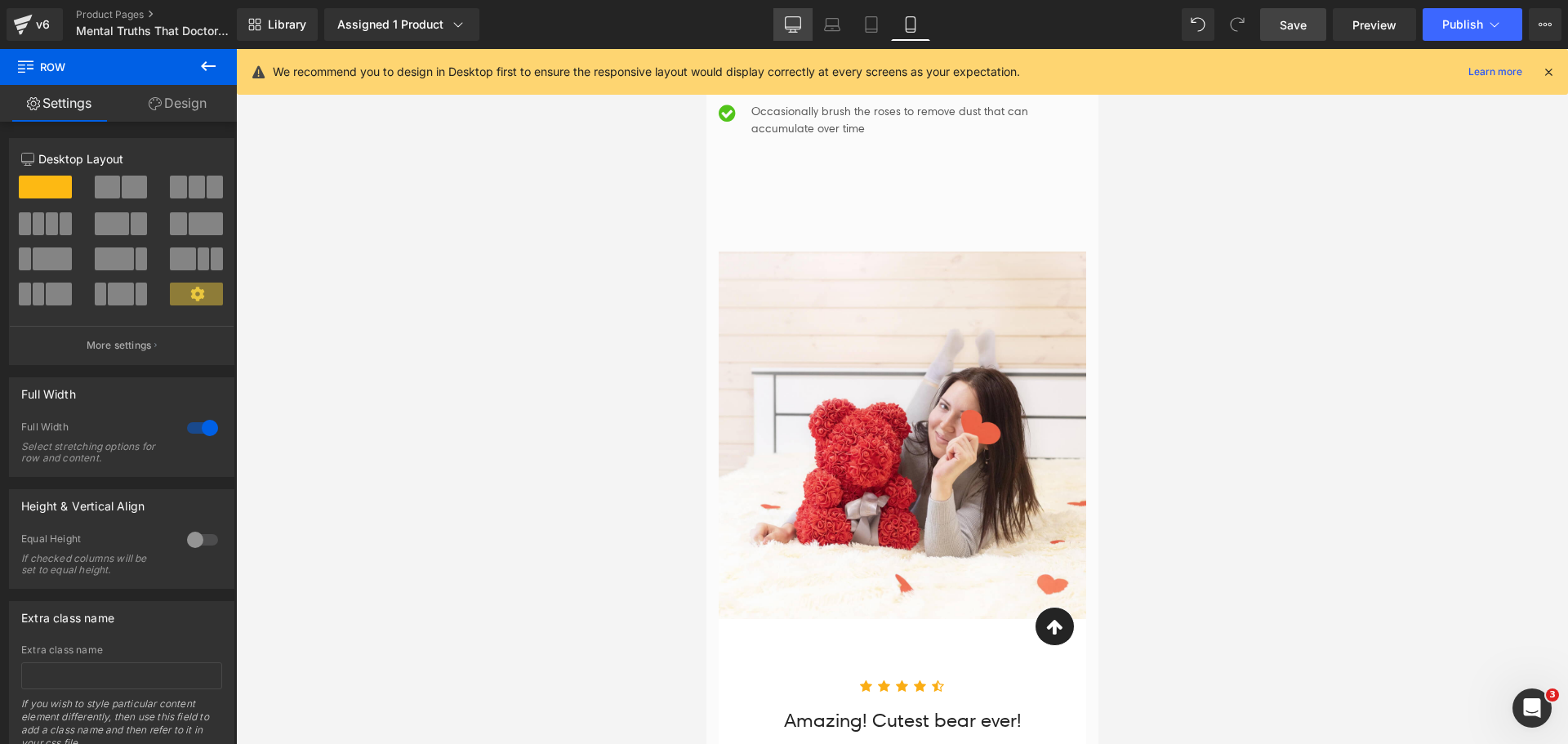
click at [794, 21] on icon at bounding box center [793, 25] width 17 height 17
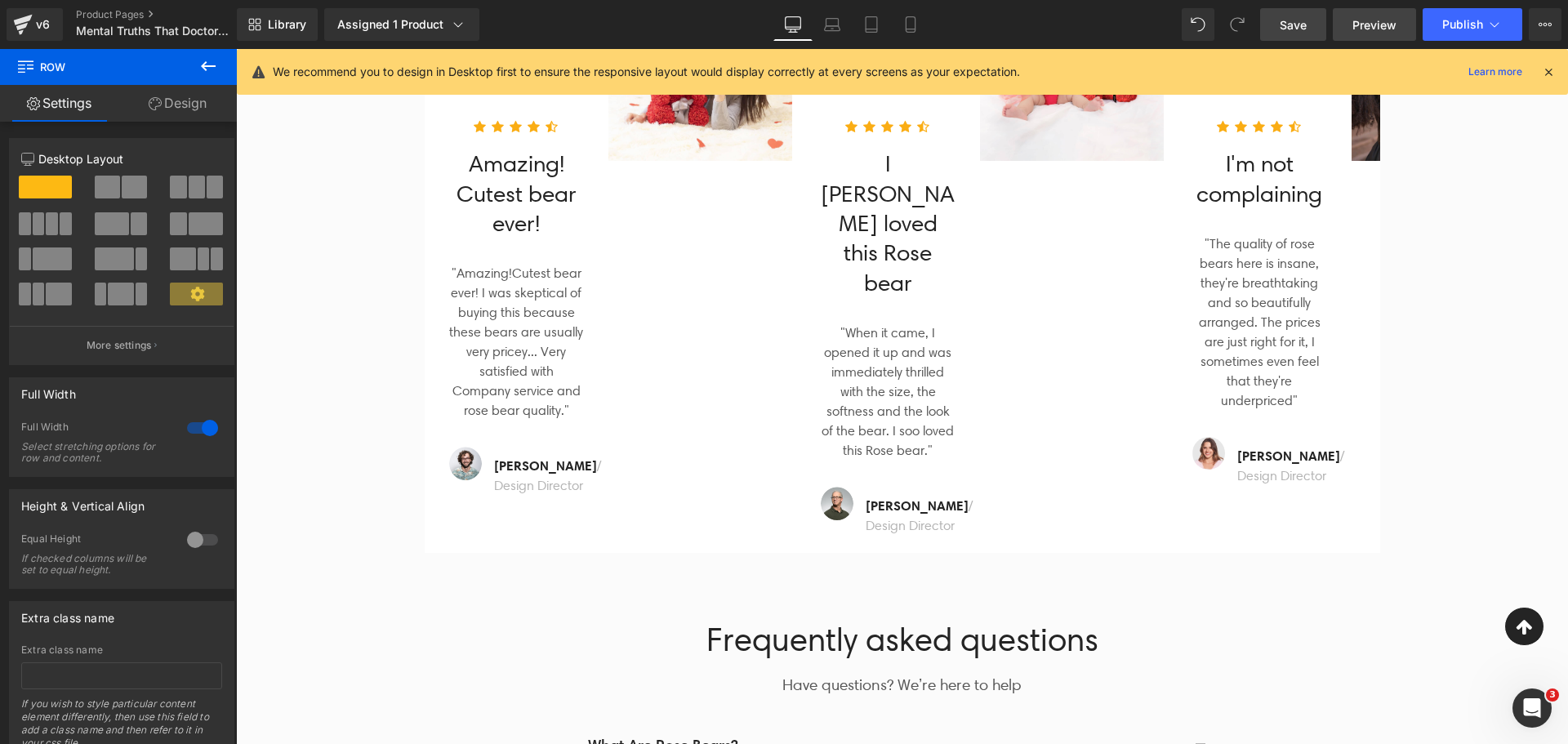
scroll to position [2588, 0]
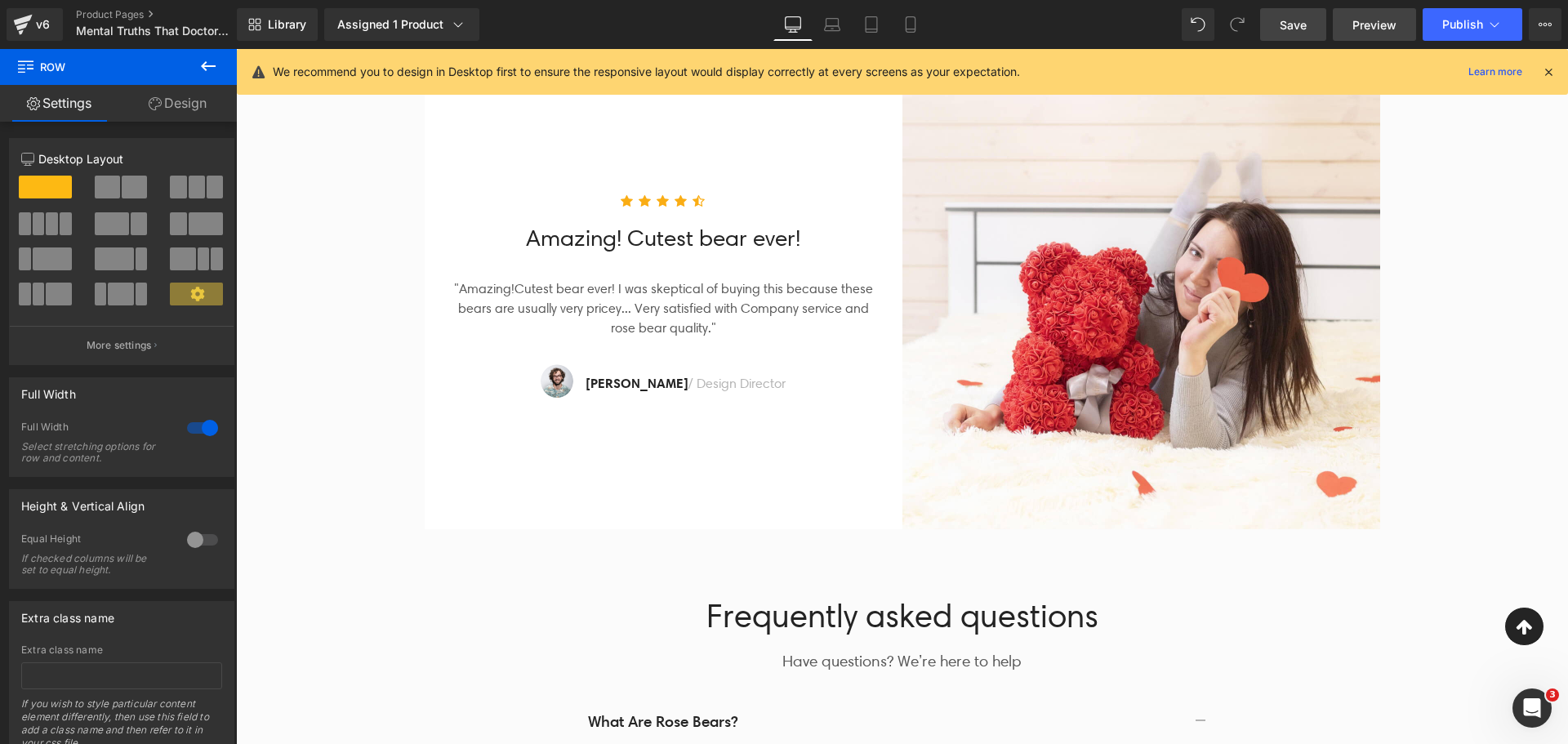
click at [1374, 20] on span "Preview" at bounding box center [1375, 25] width 45 height 17
click at [50, 31] on div "v6" at bounding box center [43, 24] width 21 height 21
